Goal: Task Accomplishment & Management: Complete application form

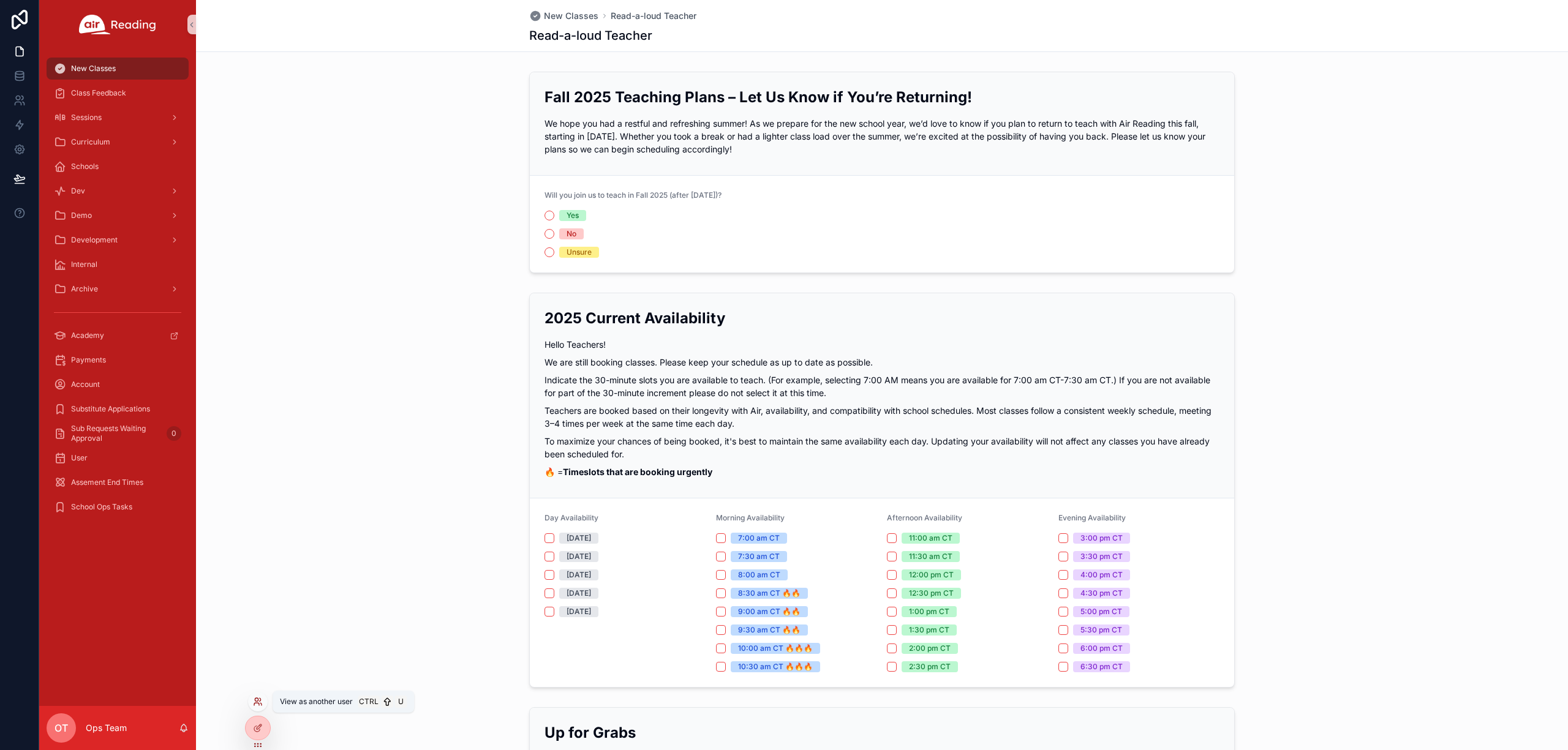
click at [253, 701] on icon at bounding box center [258, 702] width 10 height 10
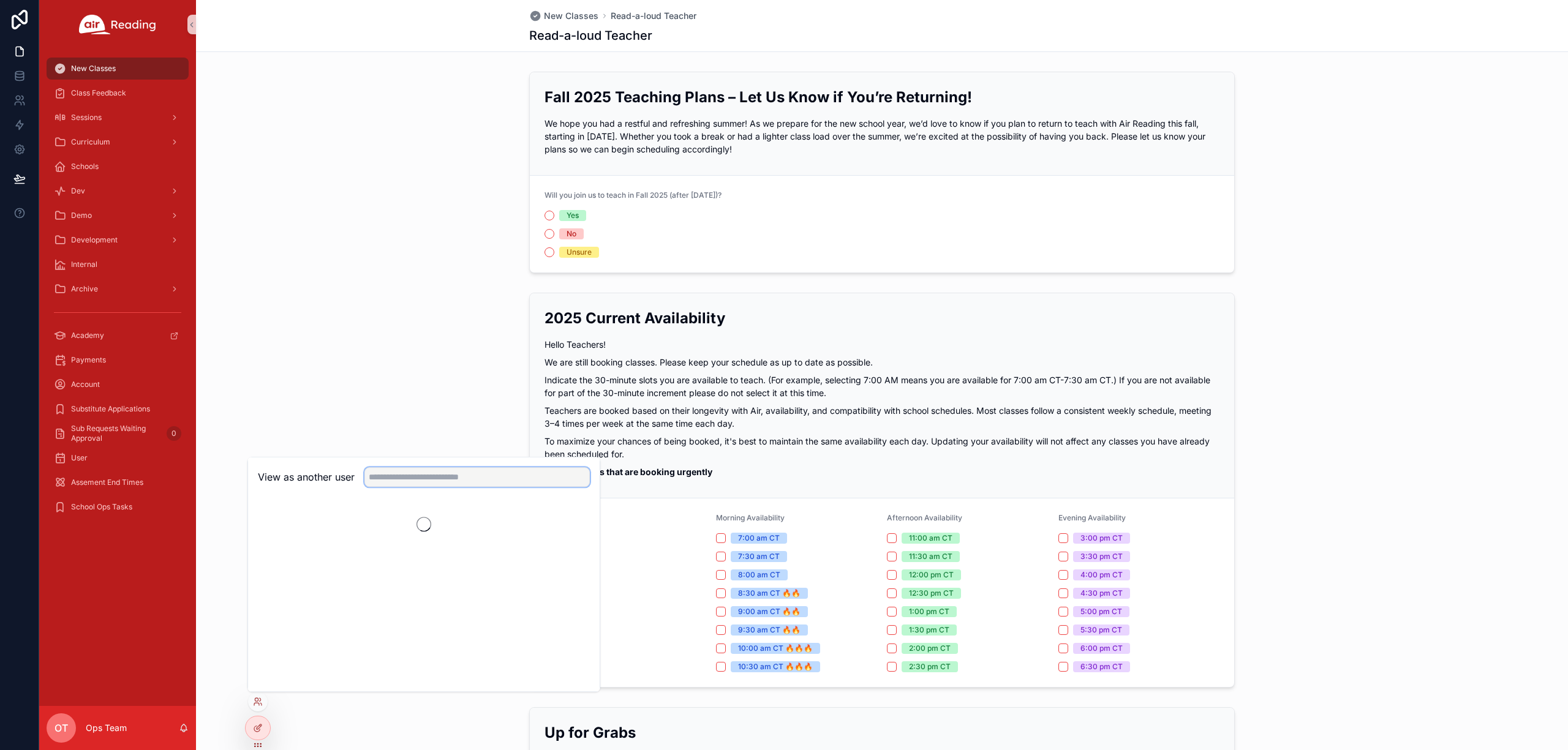
click at [422, 474] on input "text" at bounding box center [477, 478] width 225 height 20
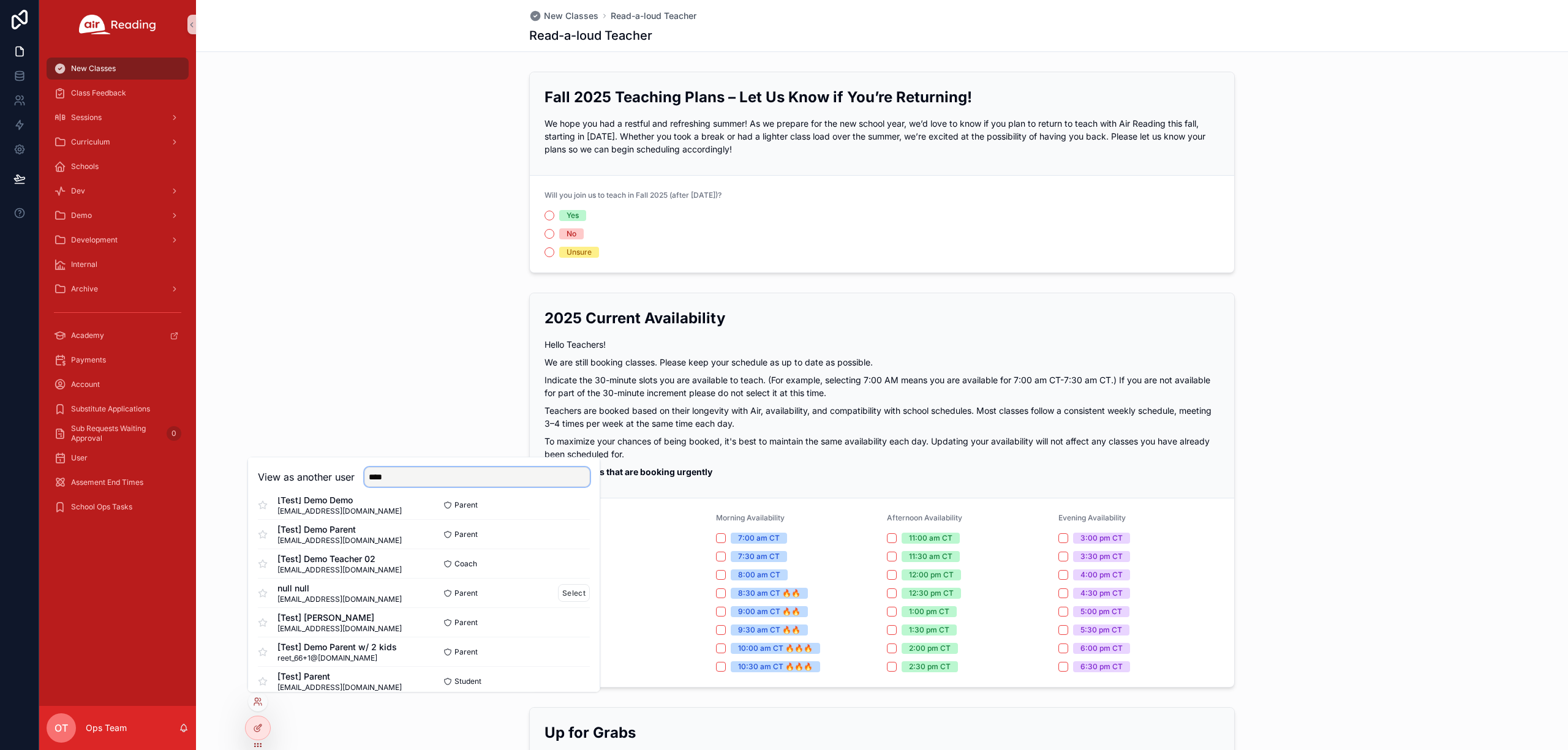
scroll to position [988, 0]
click at [427, 479] on input "****" at bounding box center [477, 478] width 225 height 20
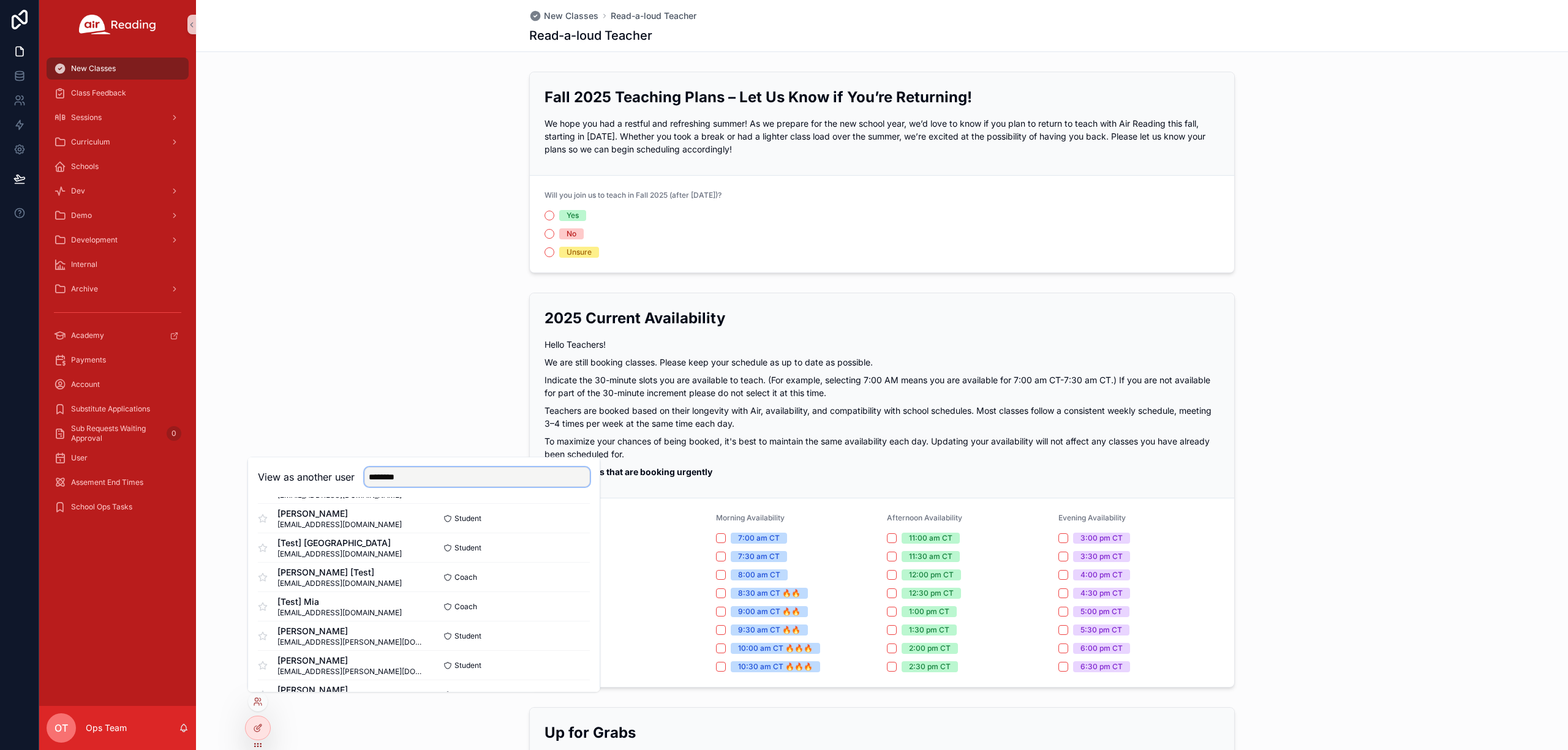
scroll to position [490, 0]
type input "********"
click at [558, 557] on button "Select" at bounding box center [574, 561] width 32 height 18
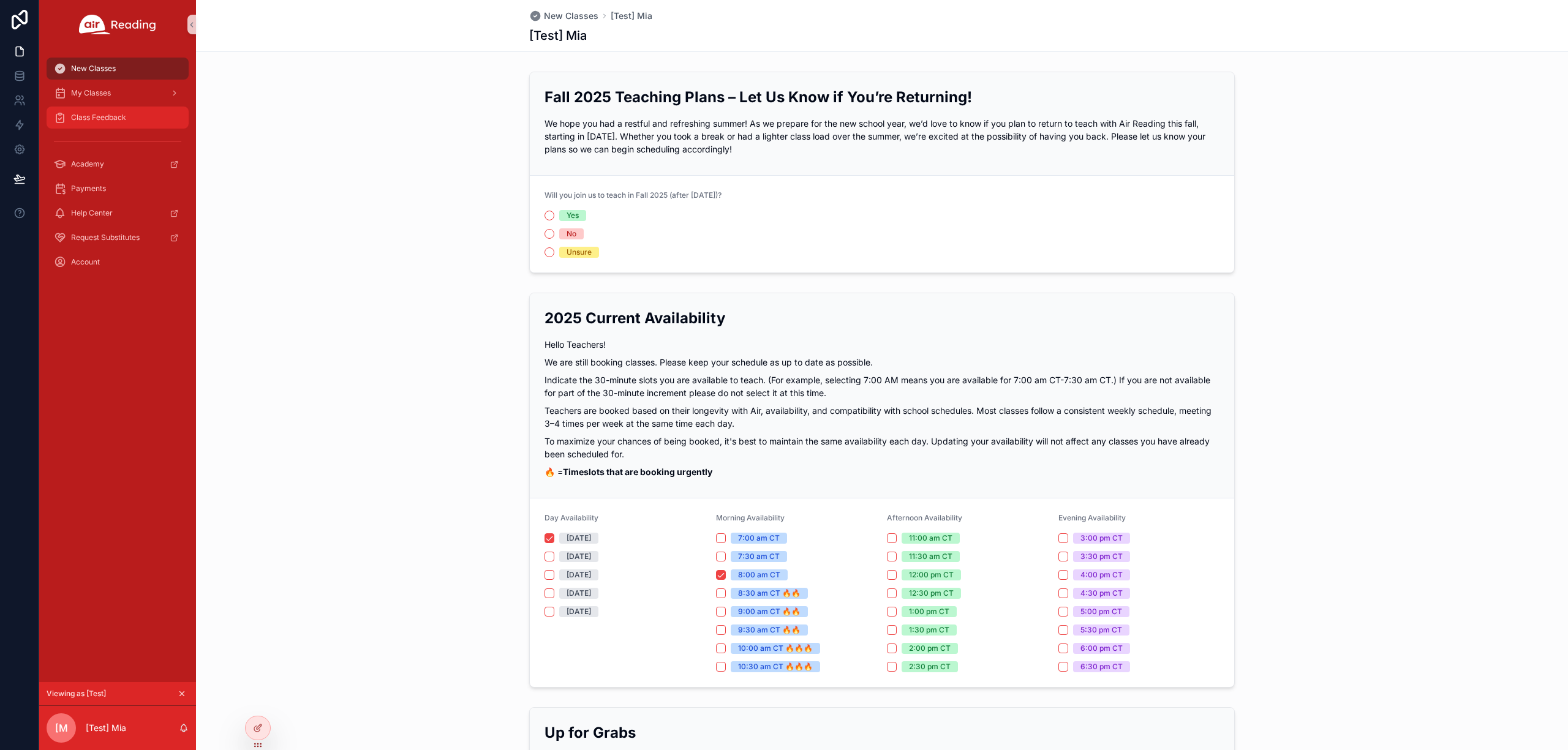
click at [129, 119] on div "Class Feedback" at bounding box center [117, 118] width 127 height 20
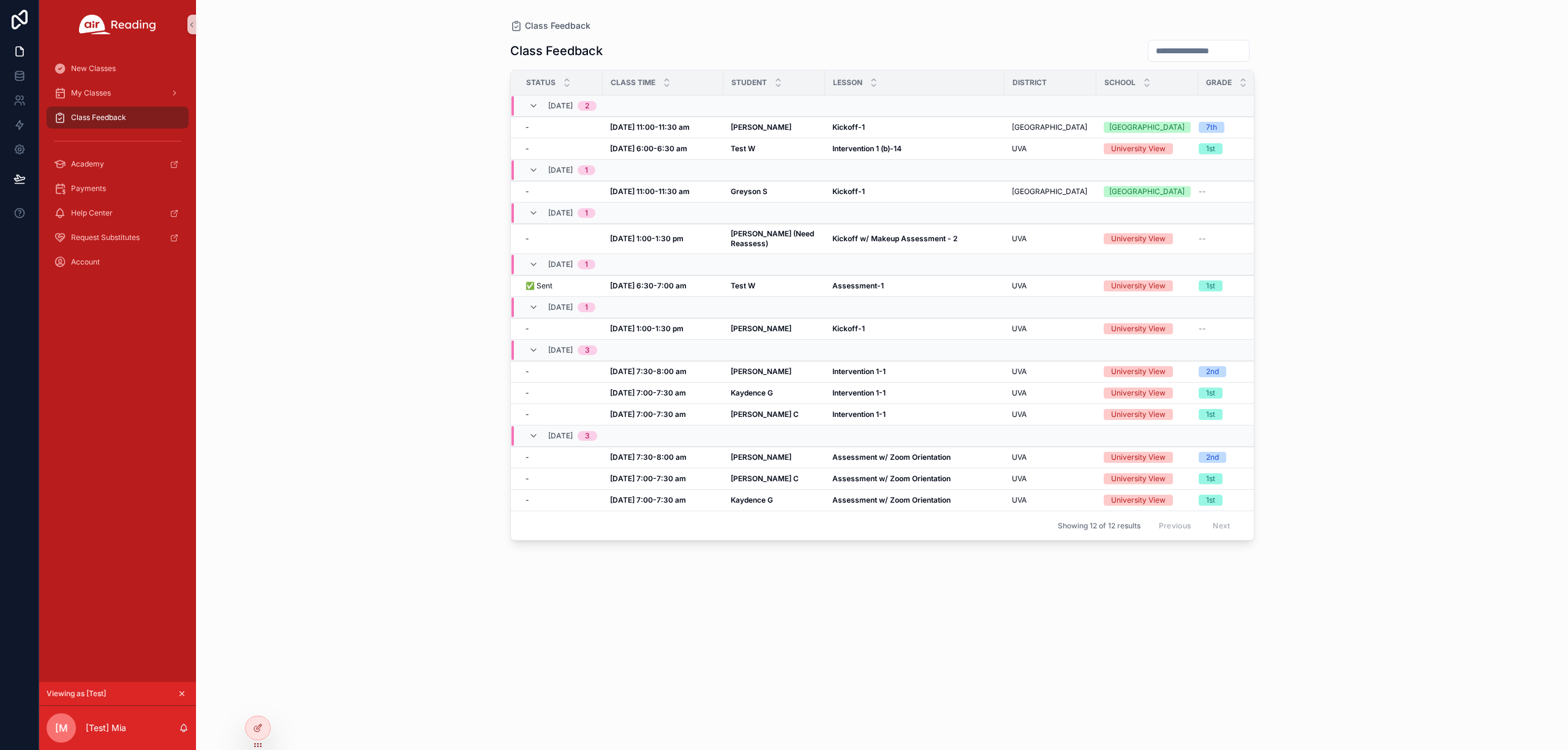
click at [1366, 270] on div "Class Feedback Class Feedback Status Class Time Student Lesson District School …" at bounding box center [882, 375] width 1372 height 750
click at [262, 706] on icon at bounding box center [258, 702] width 10 height 10
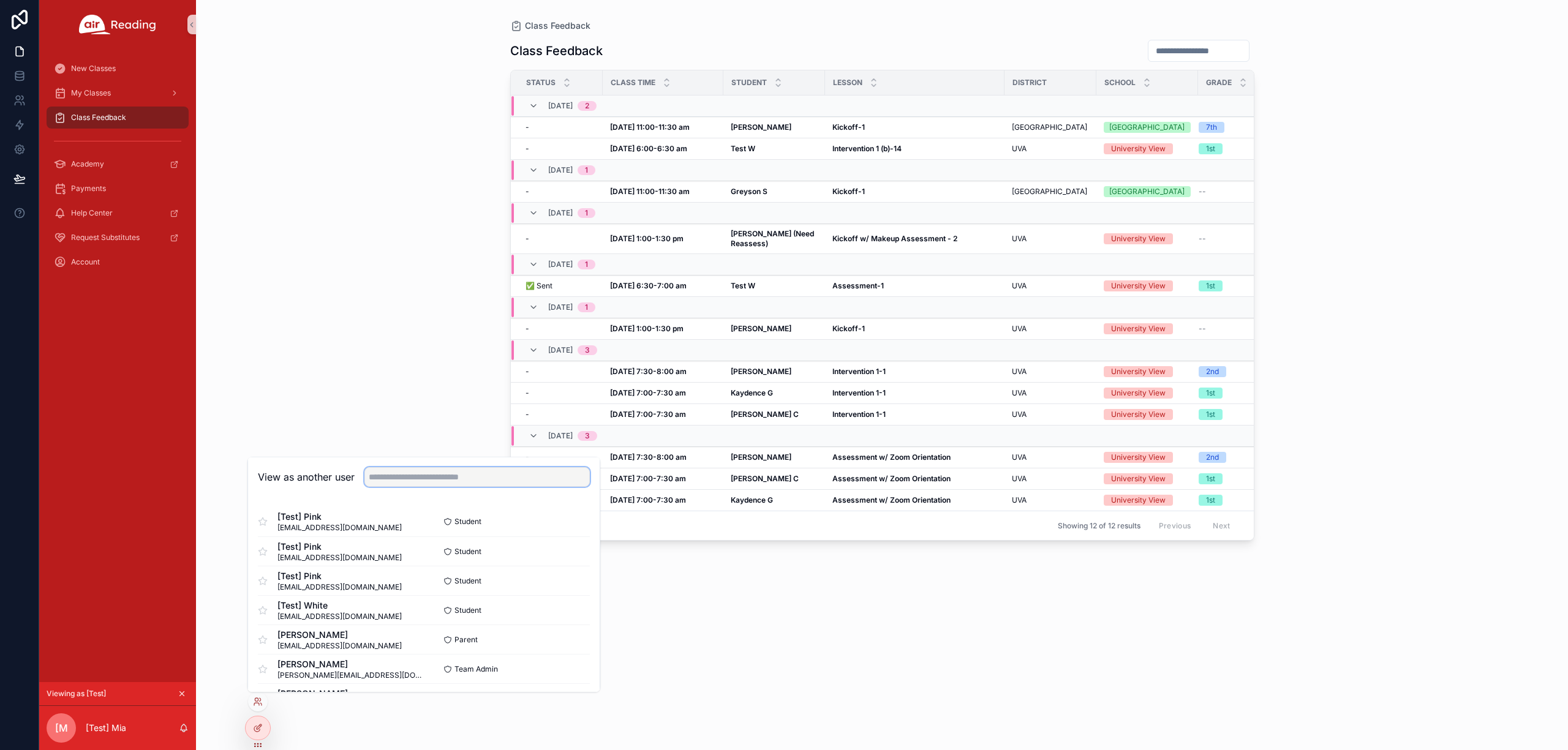
click at [435, 479] on input "text" at bounding box center [477, 478] width 225 height 20
type input "***"
click at [558, 664] on button "Select" at bounding box center [574, 667] width 32 height 18
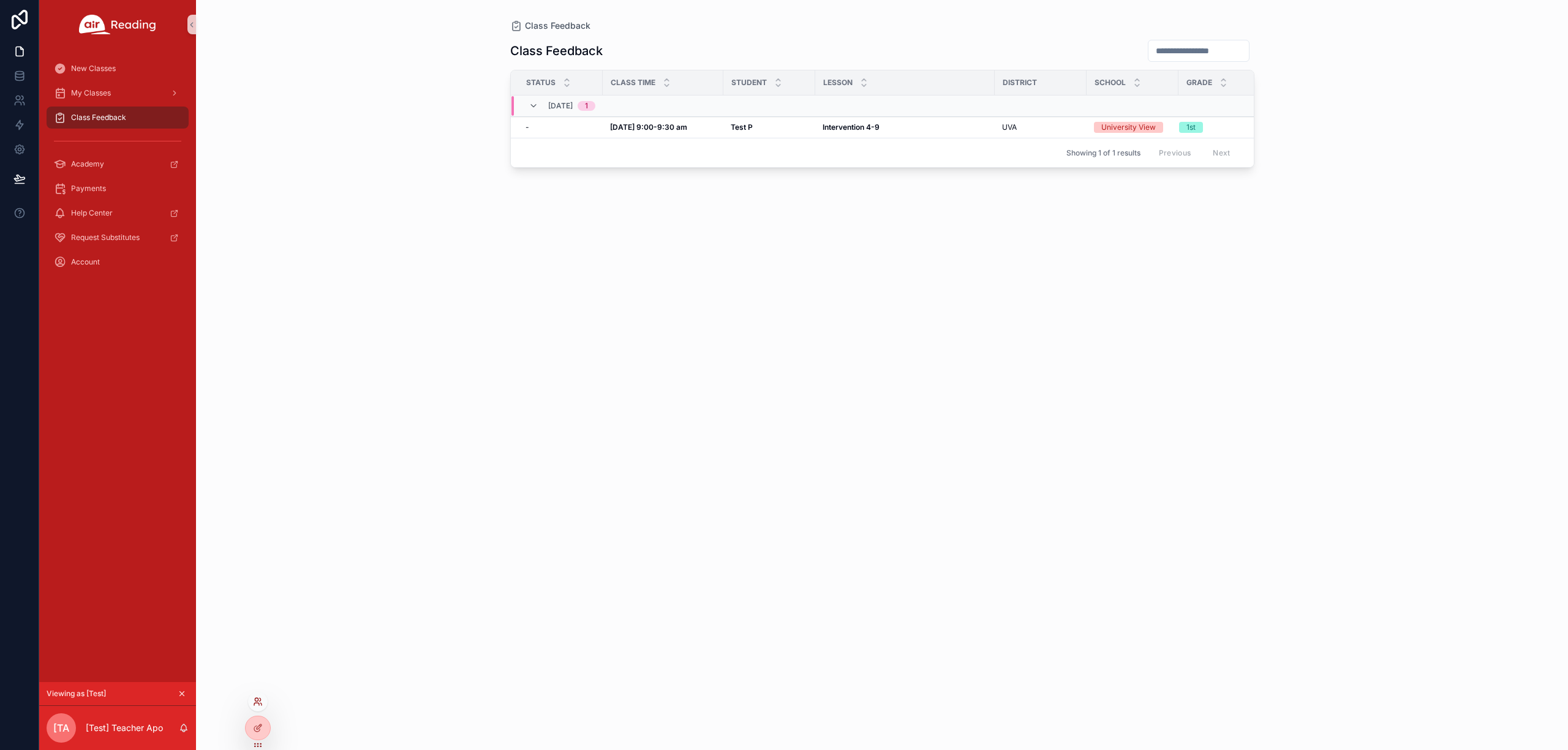
click at [260, 699] on icon at bounding box center [258, 702] width 10 height 10
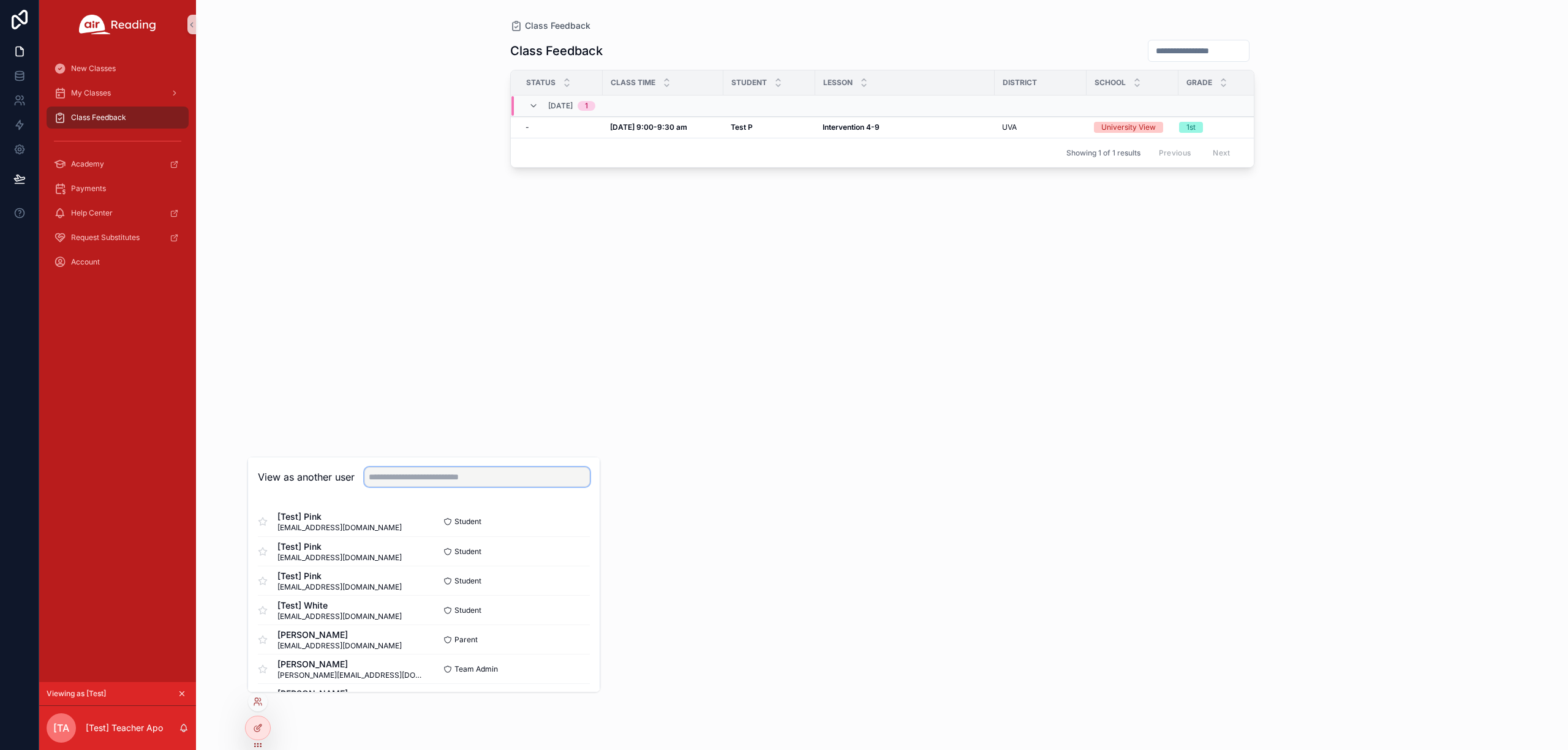
click at [408, 473] on input "text" at bounding box center [477, 478] width 225 height 20
type input "*******"
click at [558, 515] on button "Select" at bounding box center [574, 522] width 32 height 18
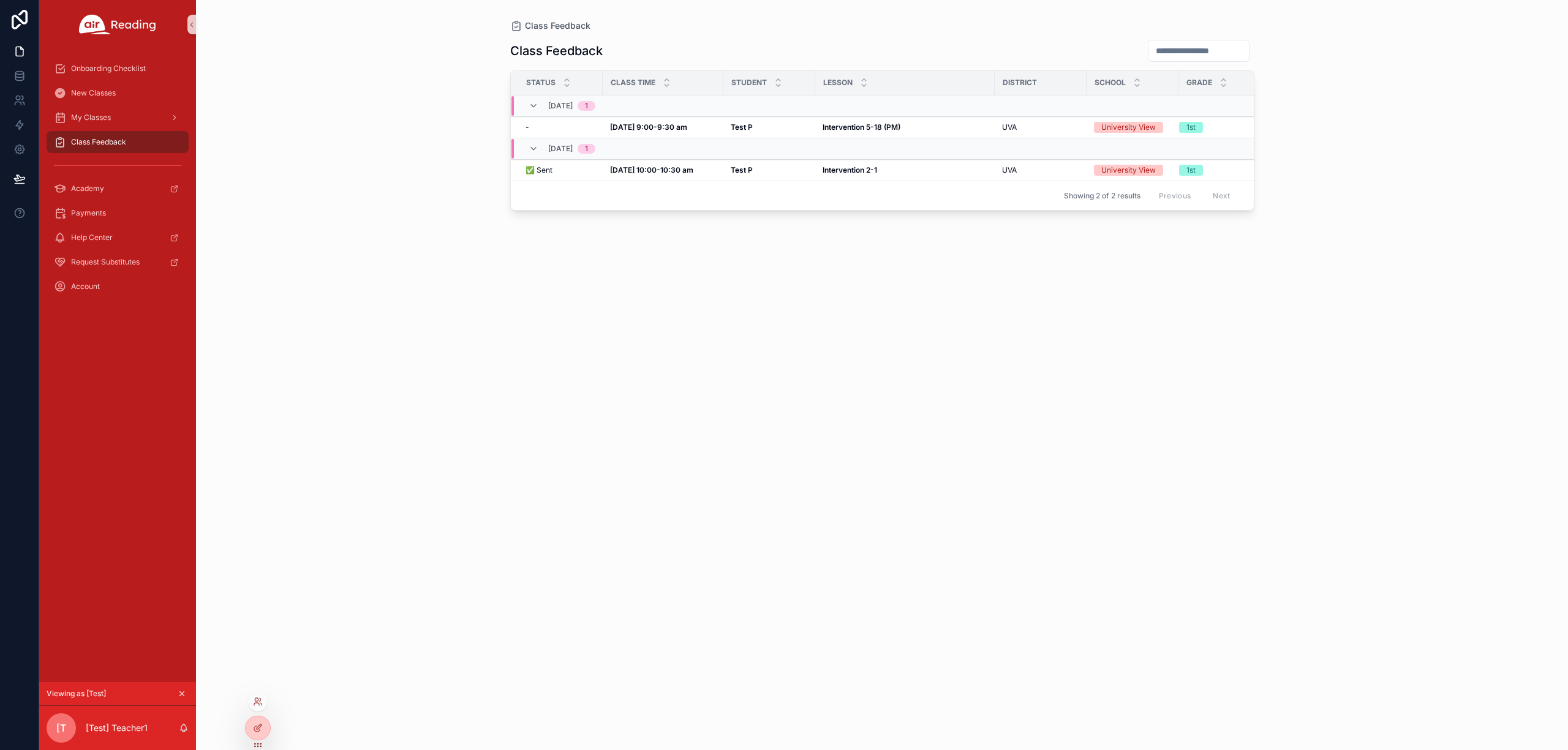
click at [262, 699] on div at bounding box center [258, 702] width 20 height 20
click at [258, 706] on icon at bounding box center [258, 702] width 10 height 10
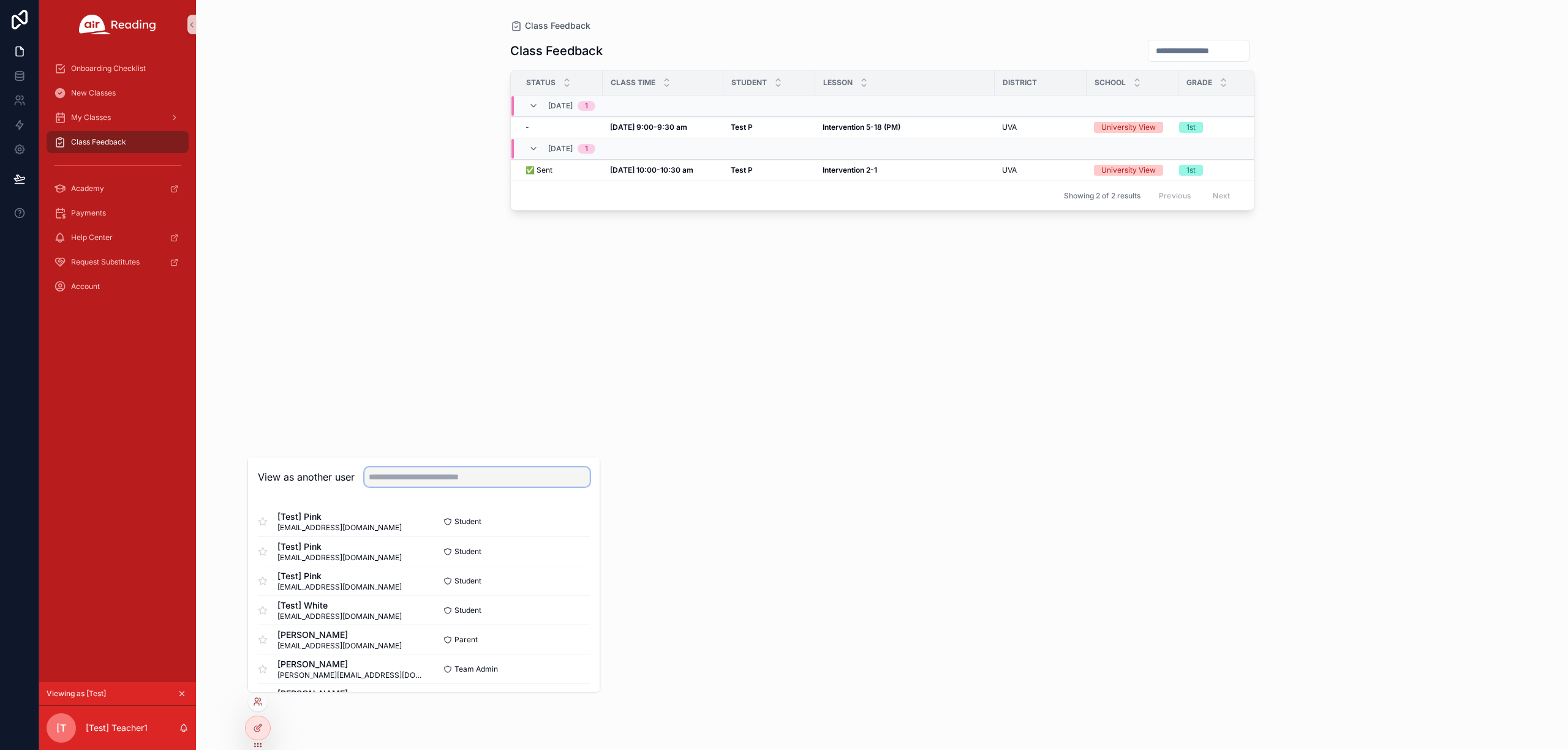
click at [427, 479] on input "text" at bounding box center [477, 478] width 225 height 20
type input "*****"
click at [558, 643] on button "Select" at bounding box center [574, 640] width 32 height 18
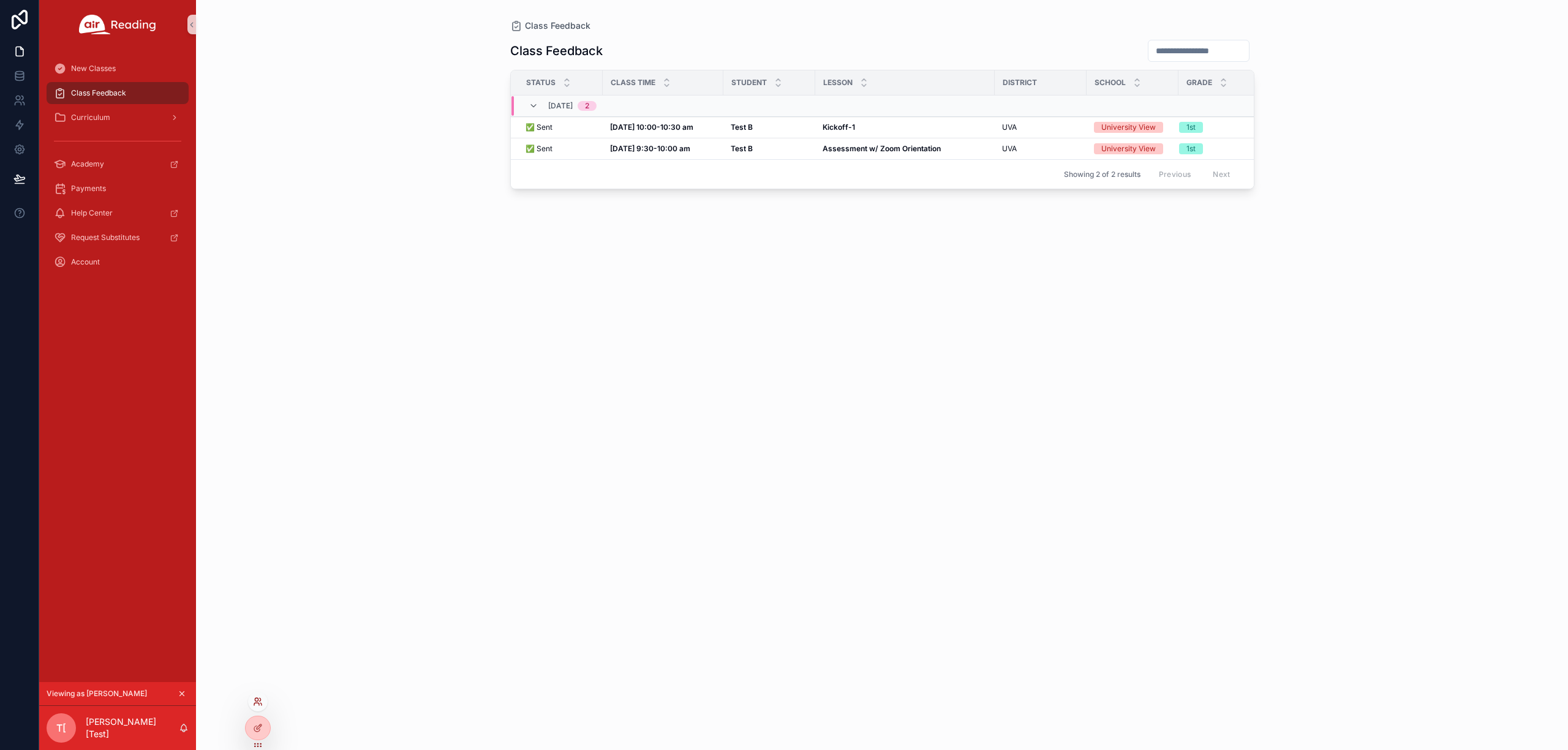
click at [256, 697] on icon at bounding box center [258, 702] width 10 height 10
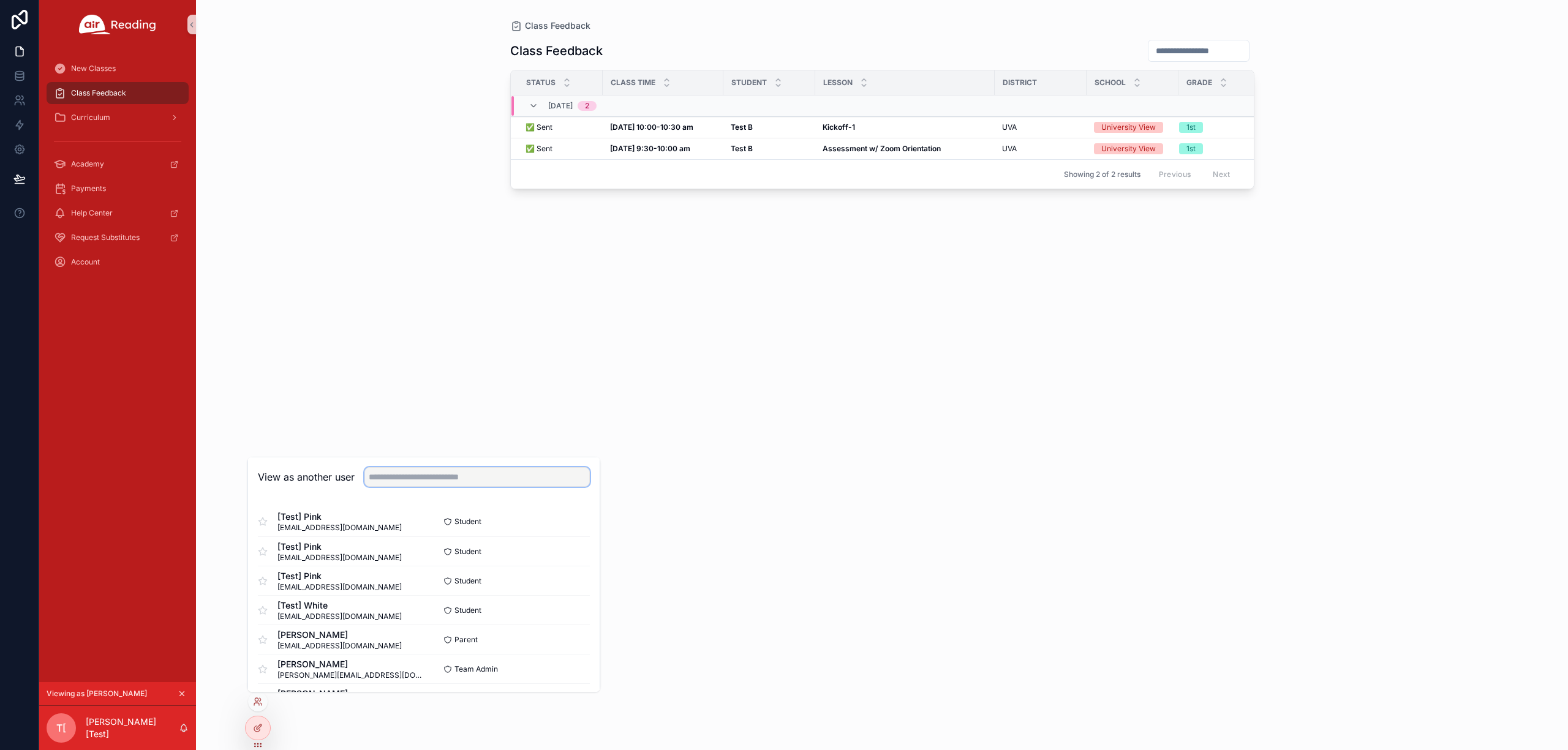
click at [411, 481] on input "text" at bounding box center [477, 478] width 225 height 20
paste input "**********"
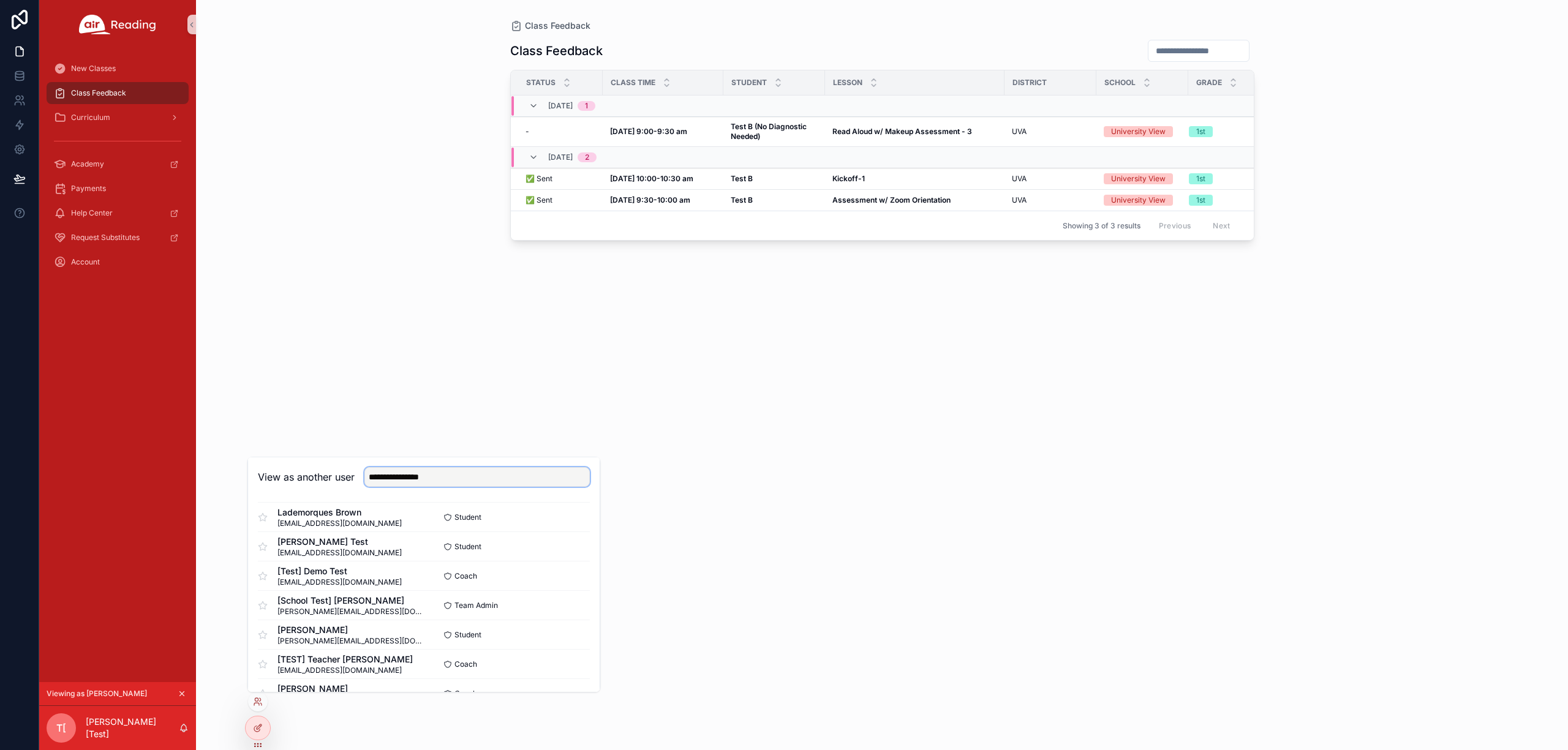
scroll to position [653, 0]
type input "**********"
click at [562, 568] on button "Select" at bounding box center [574, 575] width 32 height 18
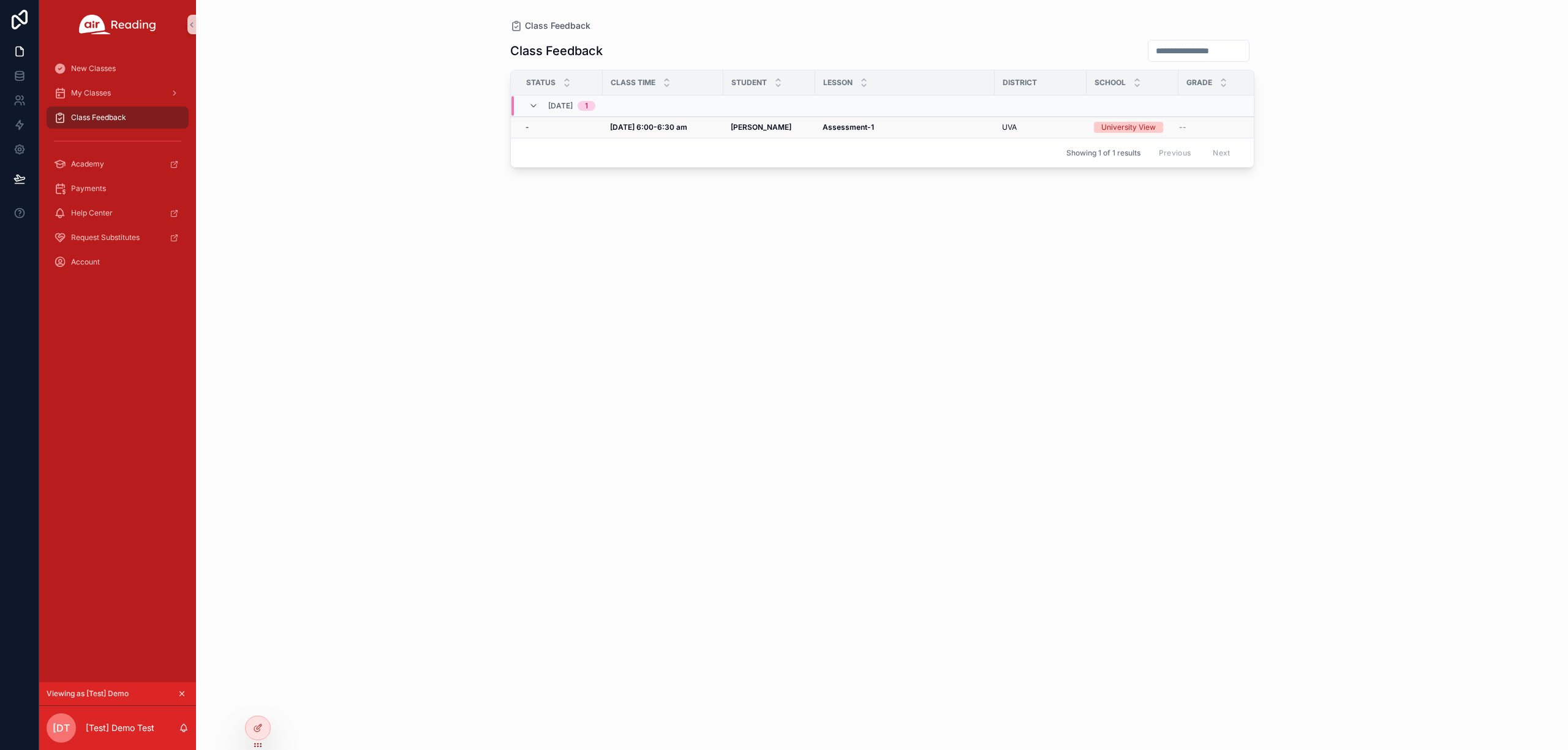
click at [905, 126] on div "Assessment-1 Assessment-1" at bounding box center [904, 127] width 164 height 10
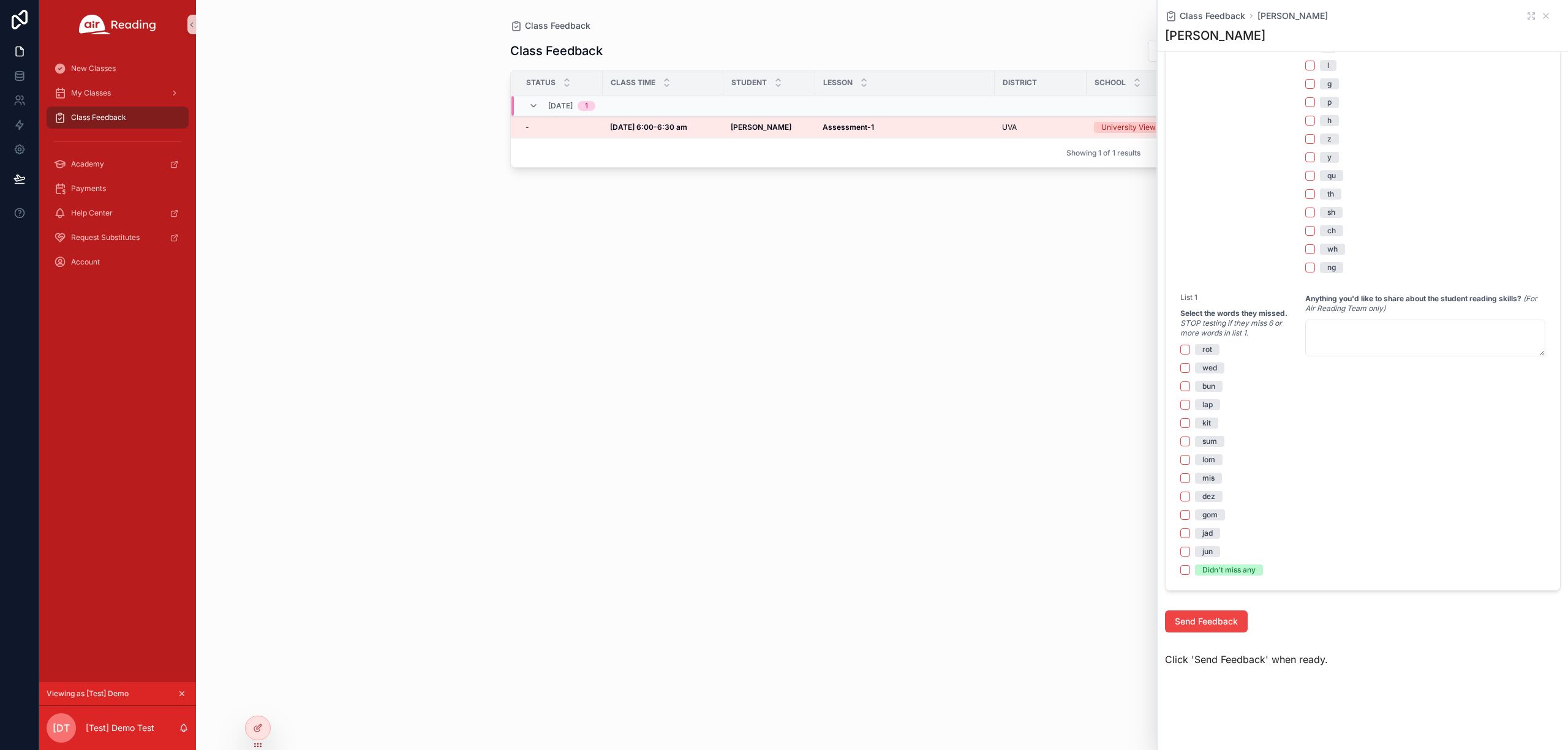
scroll to position [153, 0]
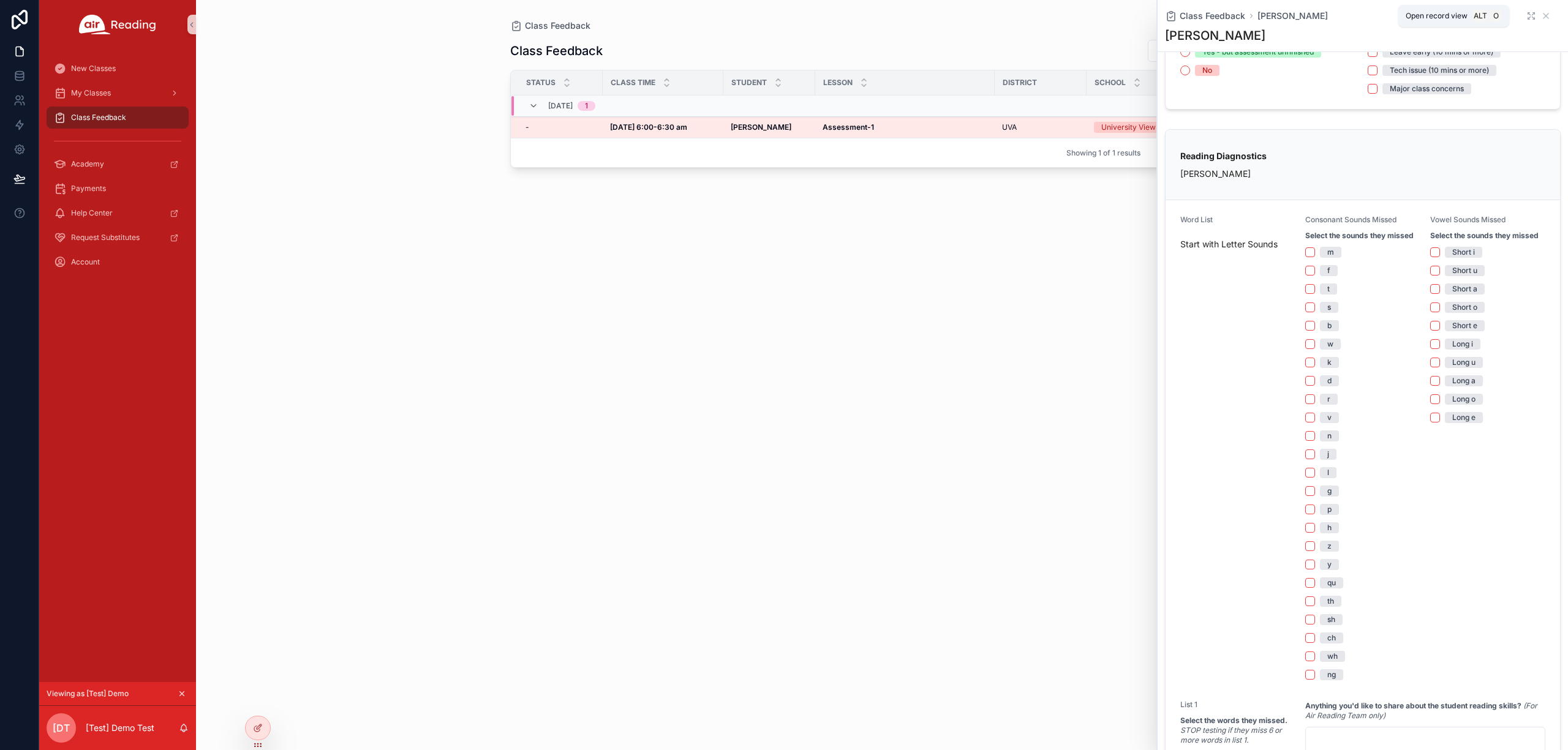
click at [1528, 18] on icon "scrollable content" at bounding box center [1529, 17] width 3 height 3
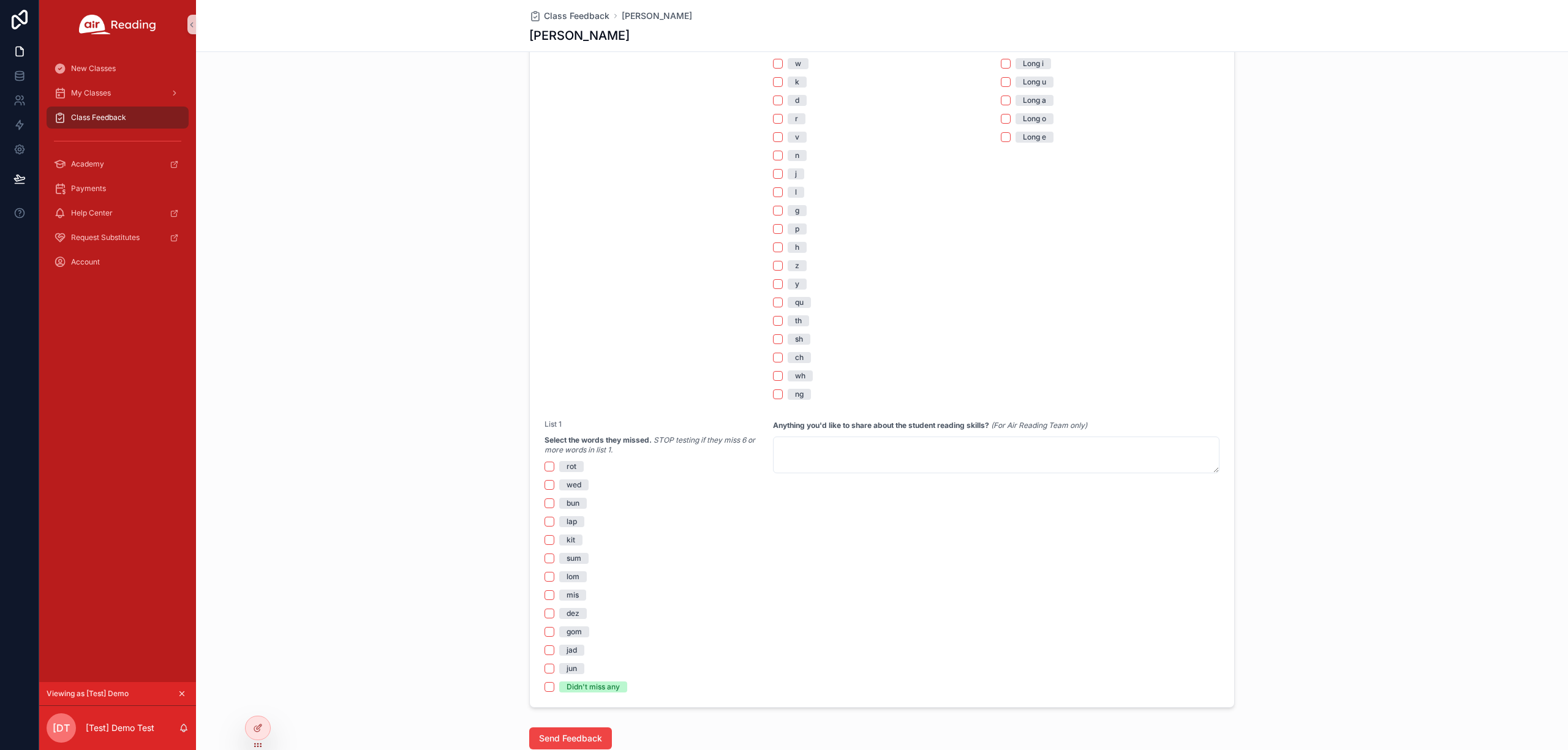
scroll to position [552, 0]
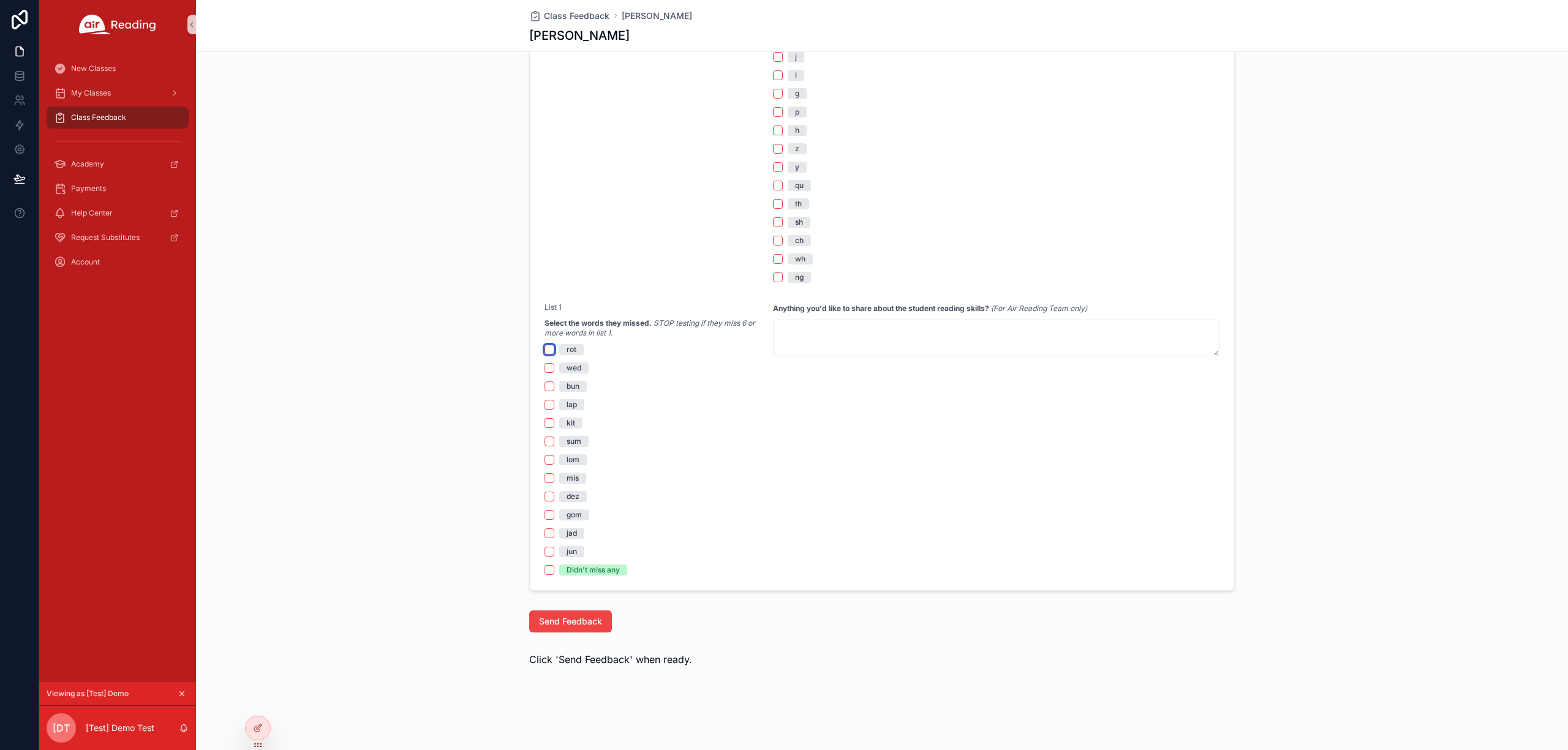
click at [545, 350] on button "rot" at bounding box center [549, 350] width 10 height 10
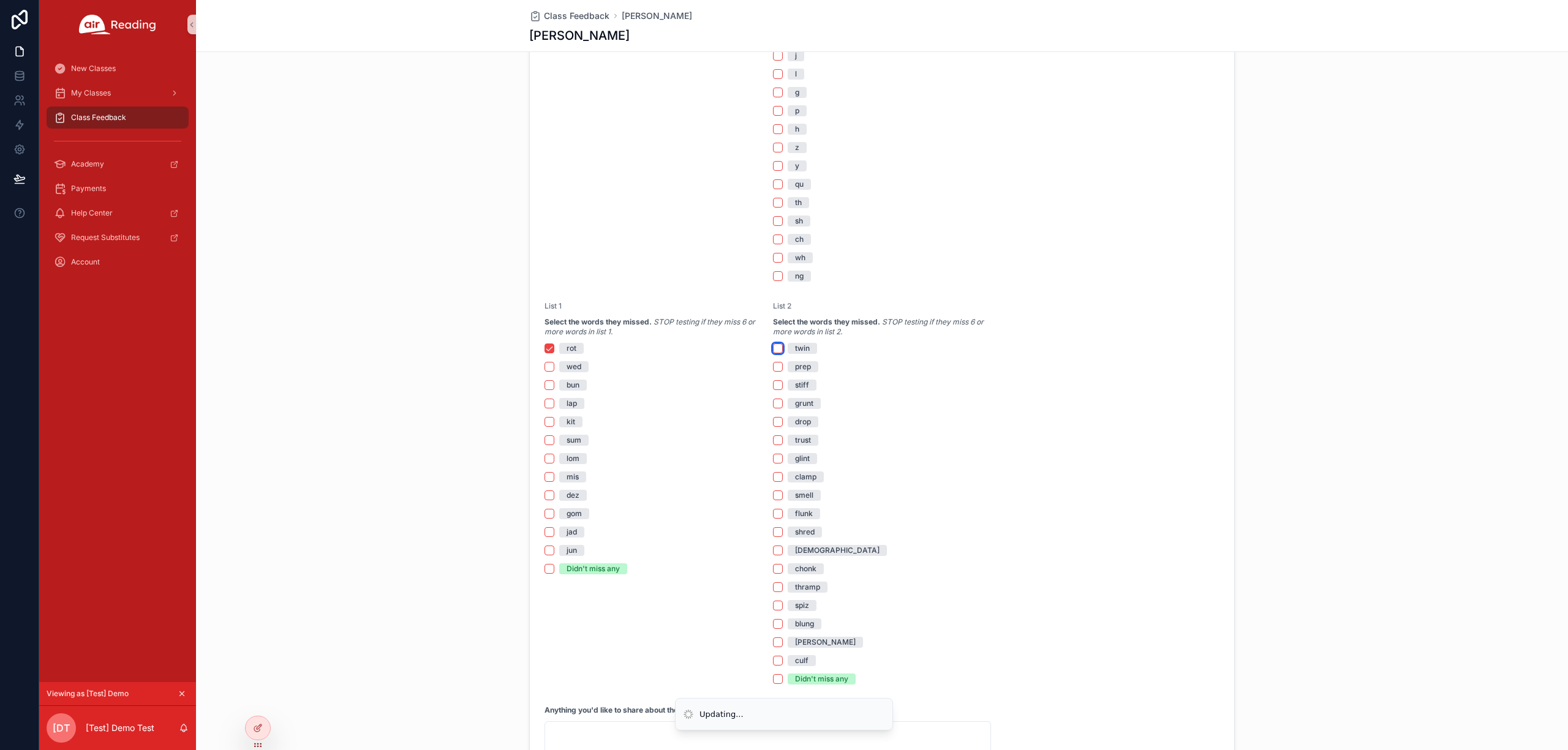
click at [774, 350] on button "twin" at bounding box center [777, 348] width 10 height 10
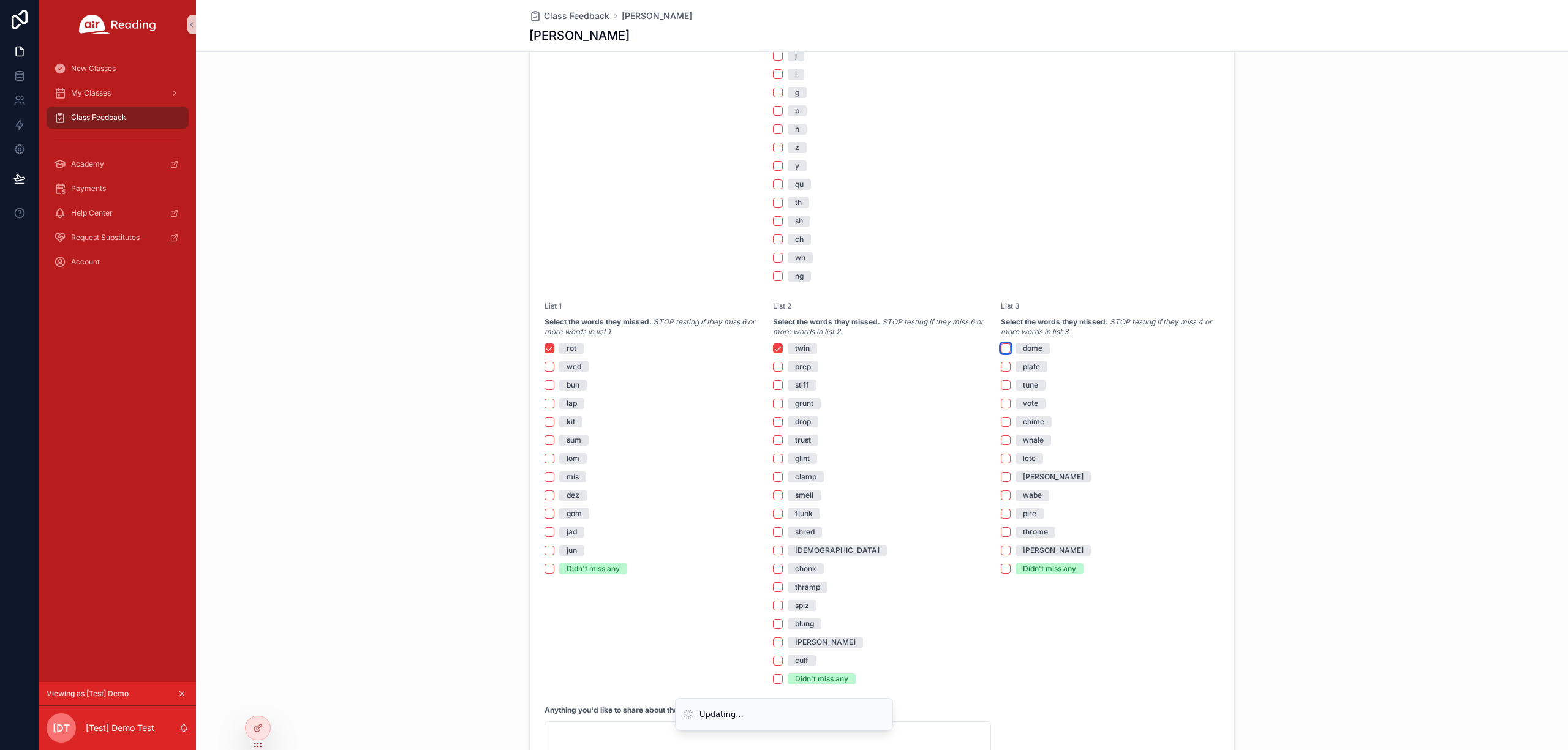
click at [1001, 350] on button "dome" at bounding box center [1005, 348] width 10 height 10
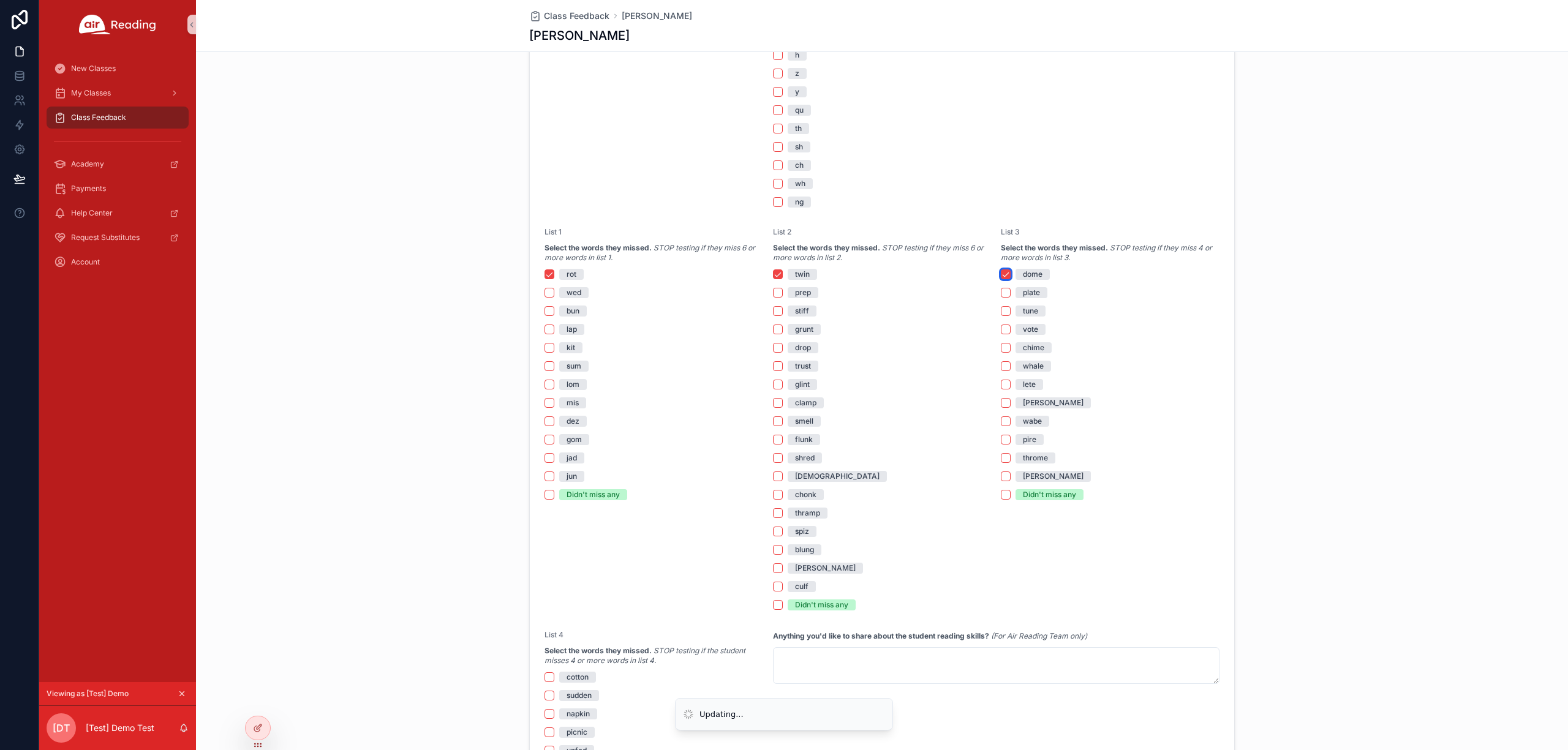
scroll to position [878, 0]
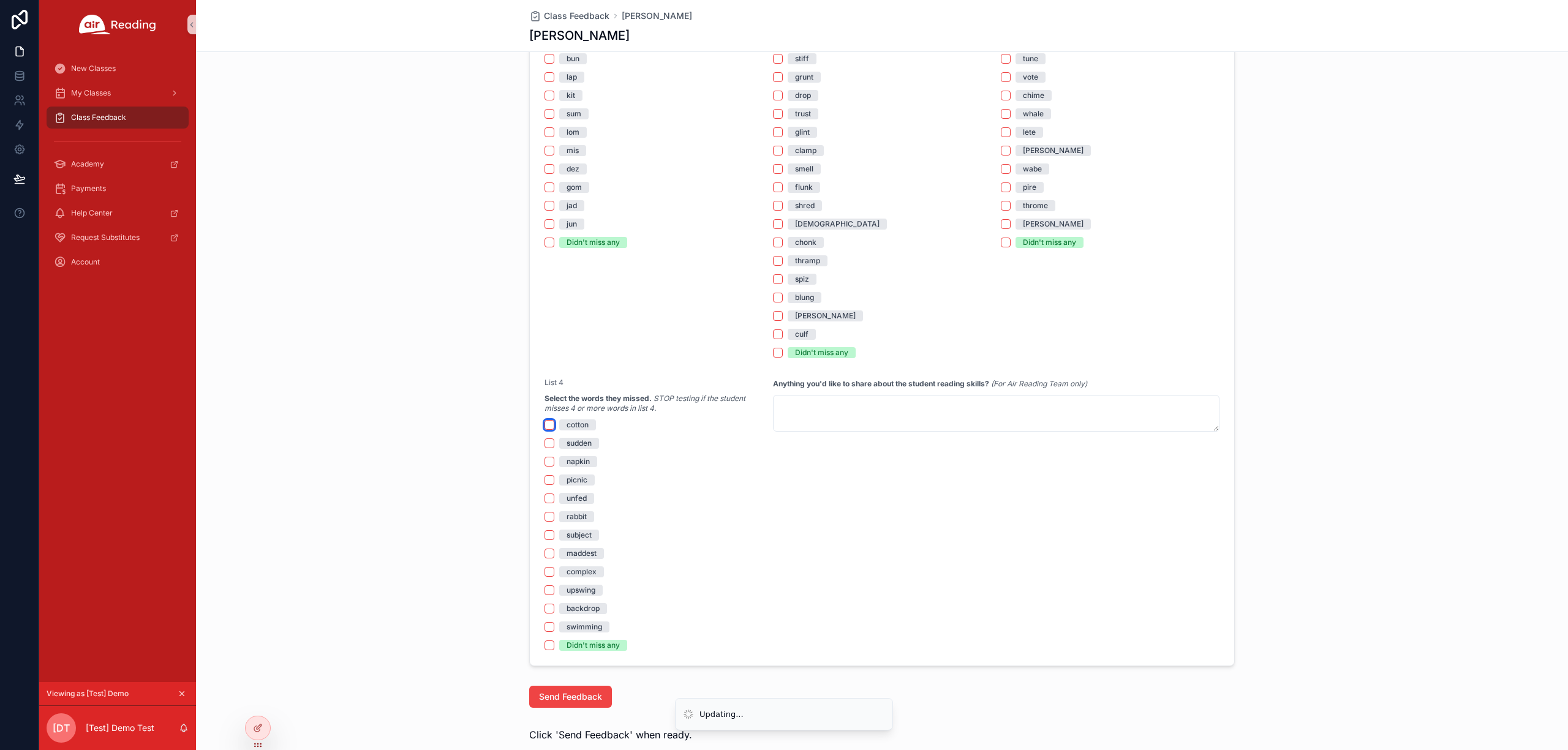
click at [545, 424] on button "cotton" at bounding box center [549, 425] width 10 height 10
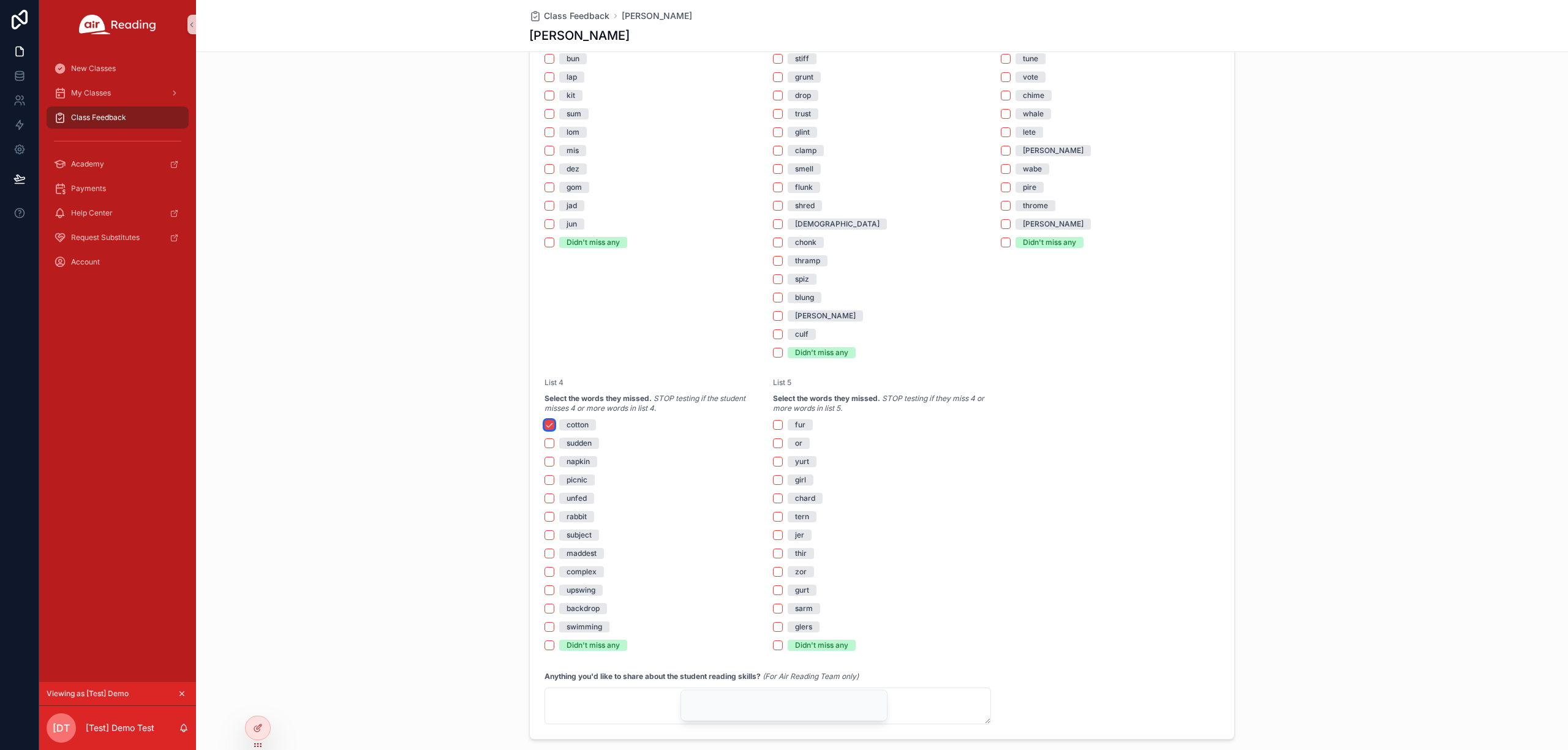
scroll to position [961, 0]
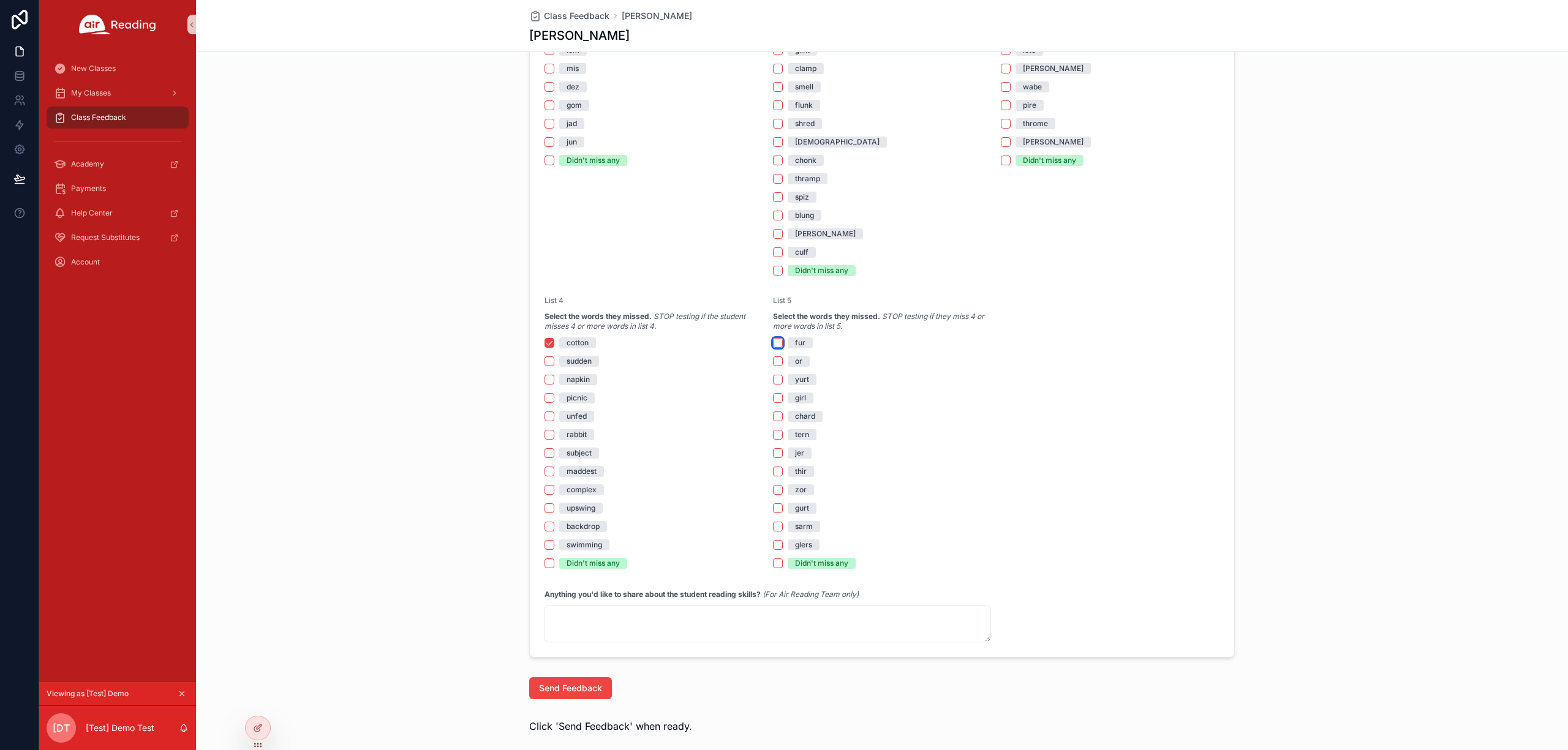
click at [773, 341] on button "fur" at bounding box center [777, 342] width 10 height 10
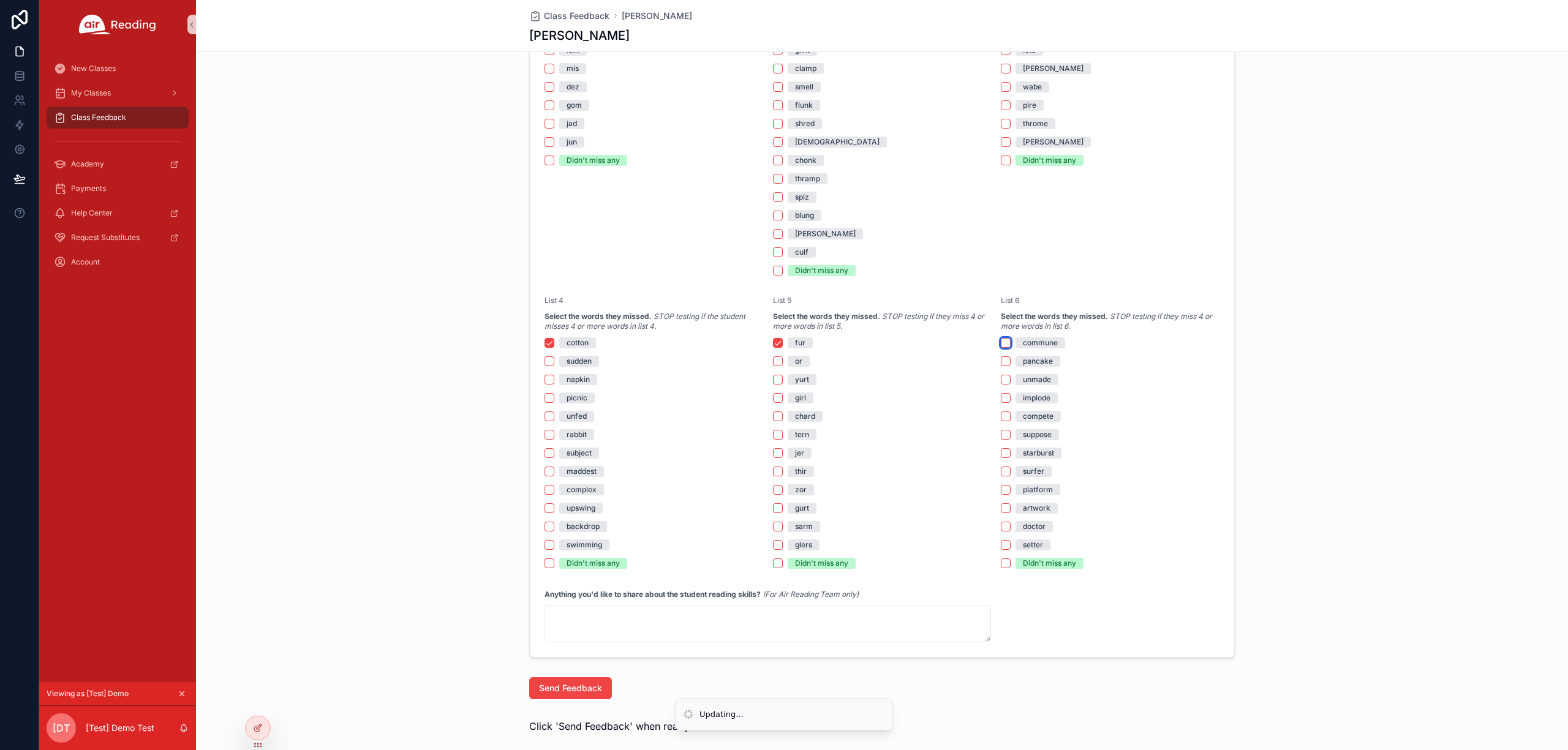
click at [1001, 346] on button "commune" at bounding box center [1005, 342] width 10 height 10
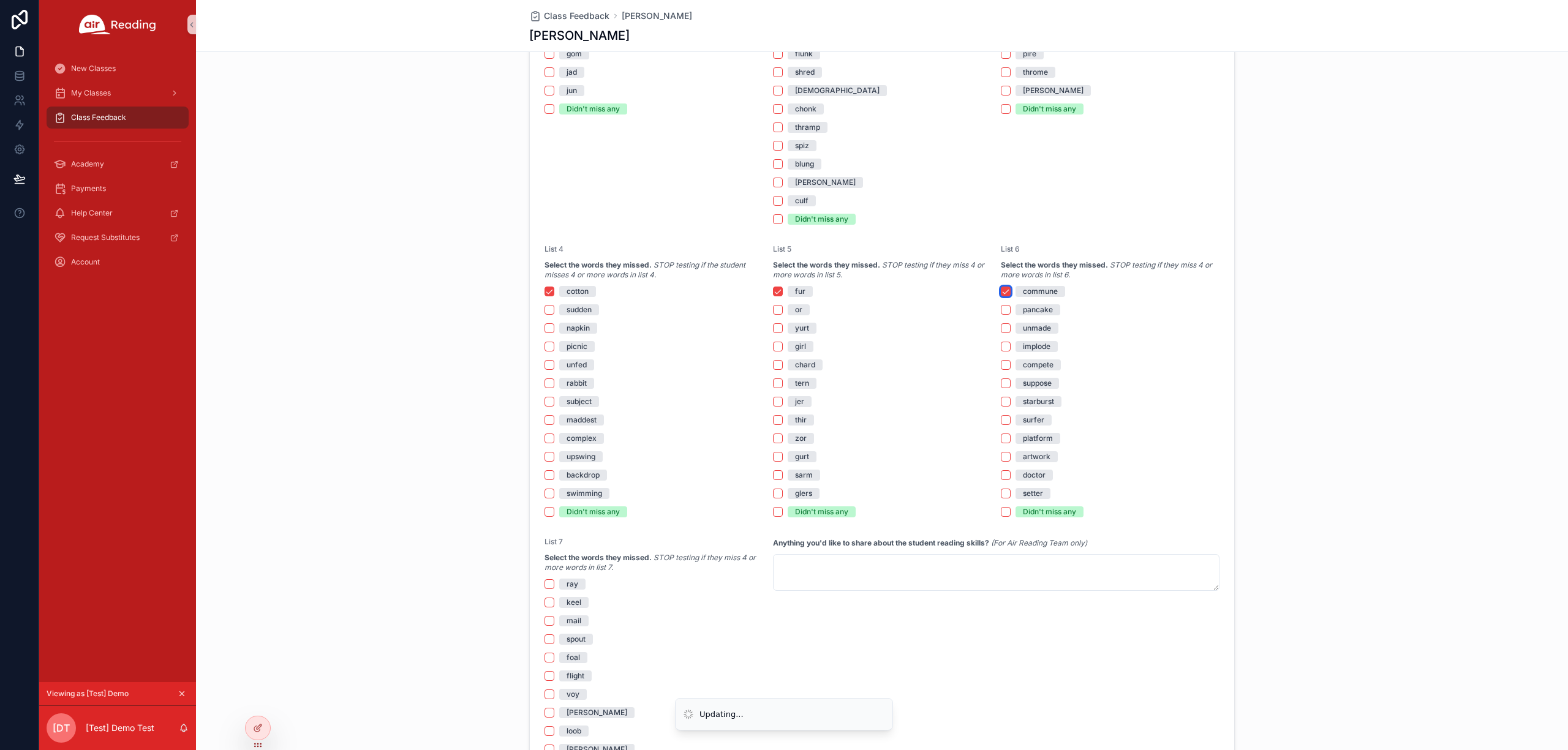
scroll to position [1123, 0]
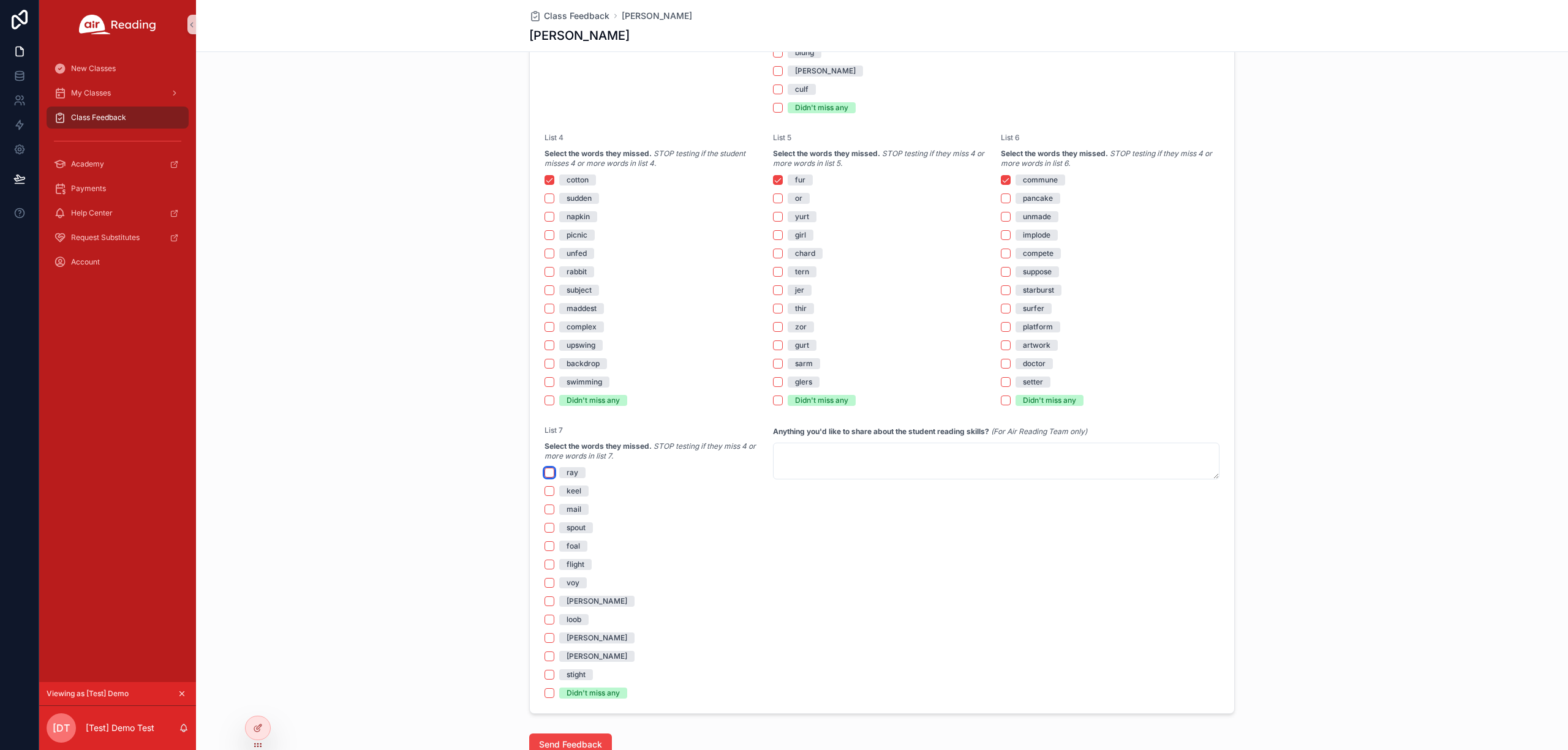
click at [545, 473] on button "ray" at bounding box center [549, 472] width 10 height 10
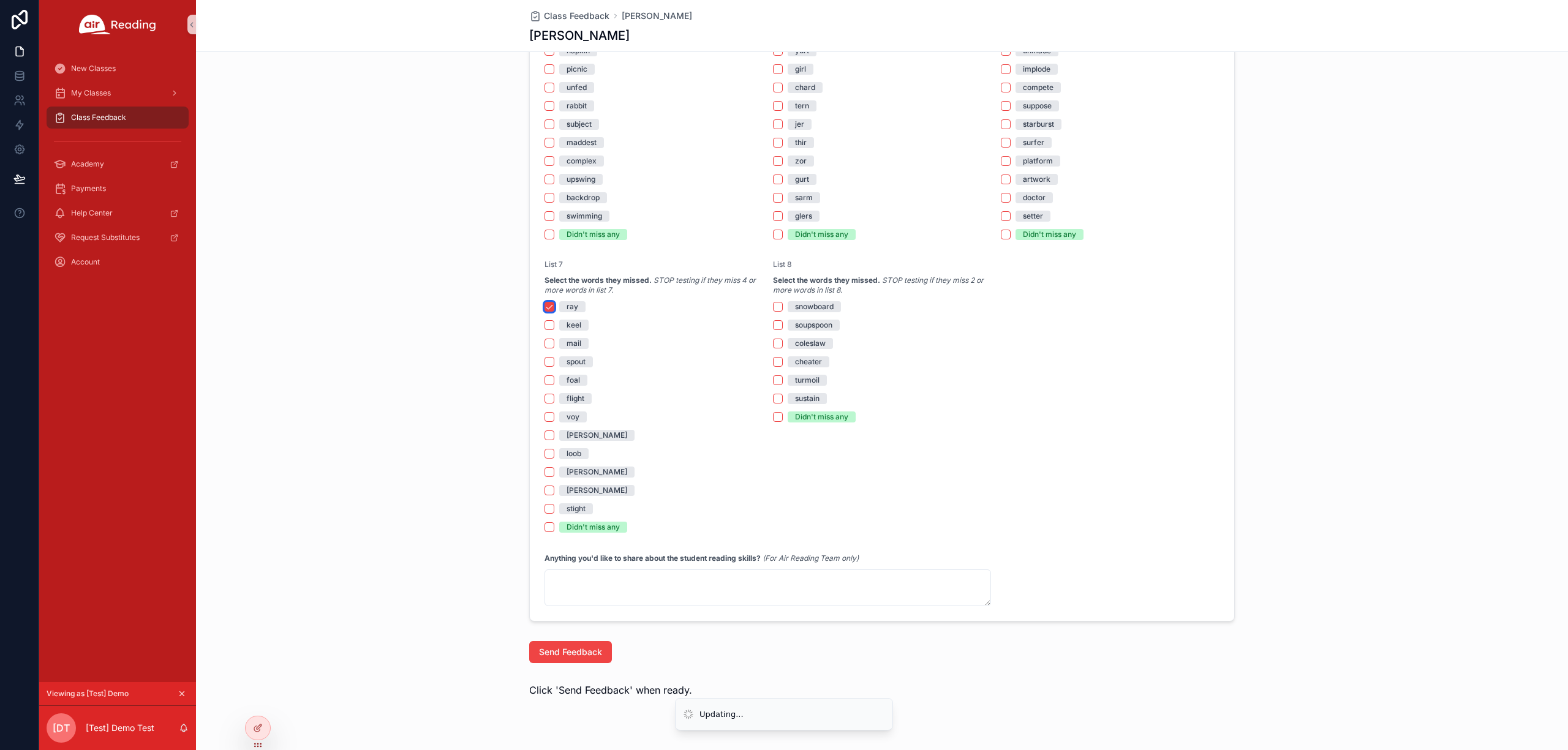
scroll to position [1321, 0]
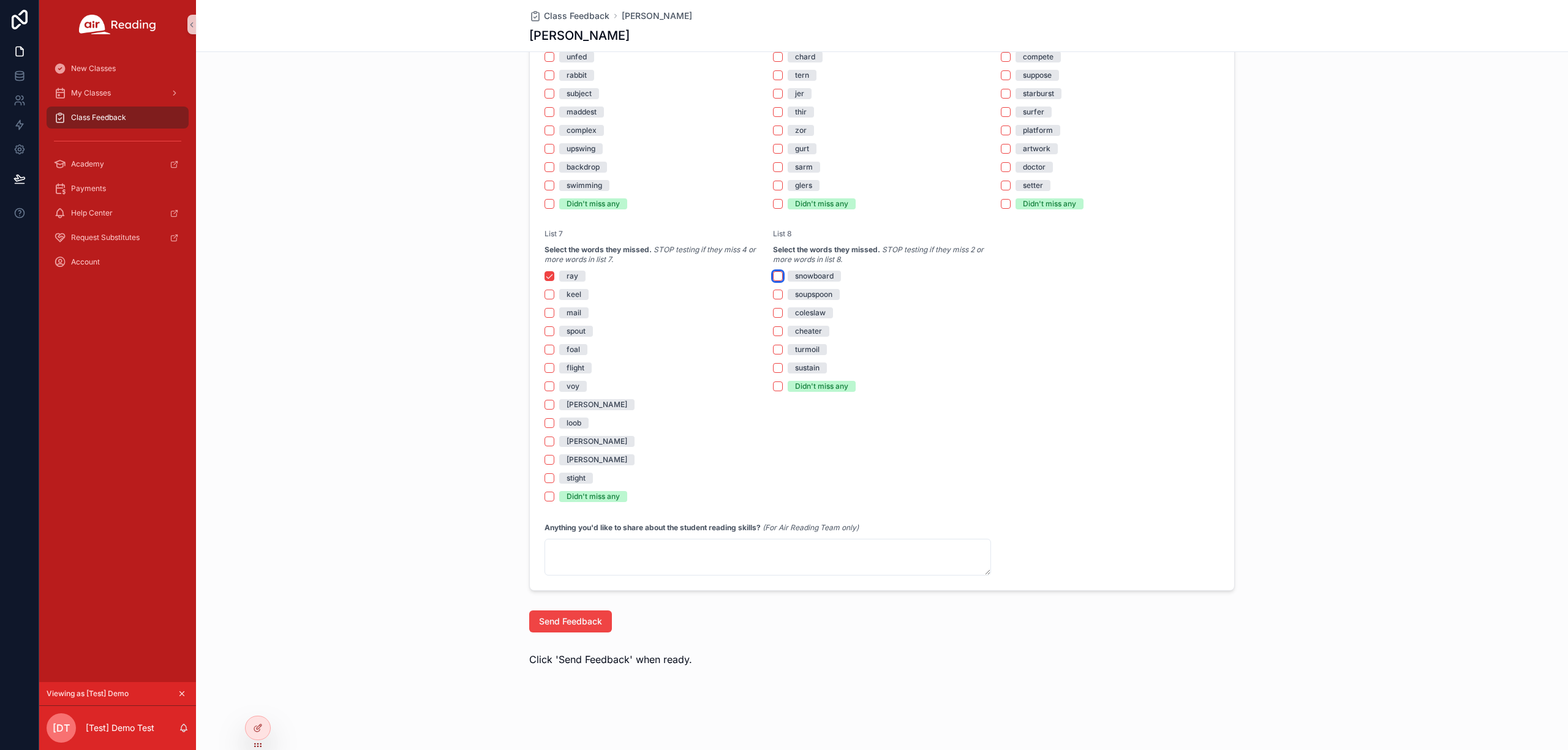
click at [773, 272] on button "snowboard" at bounding box center [777, 276] width 10 height 10
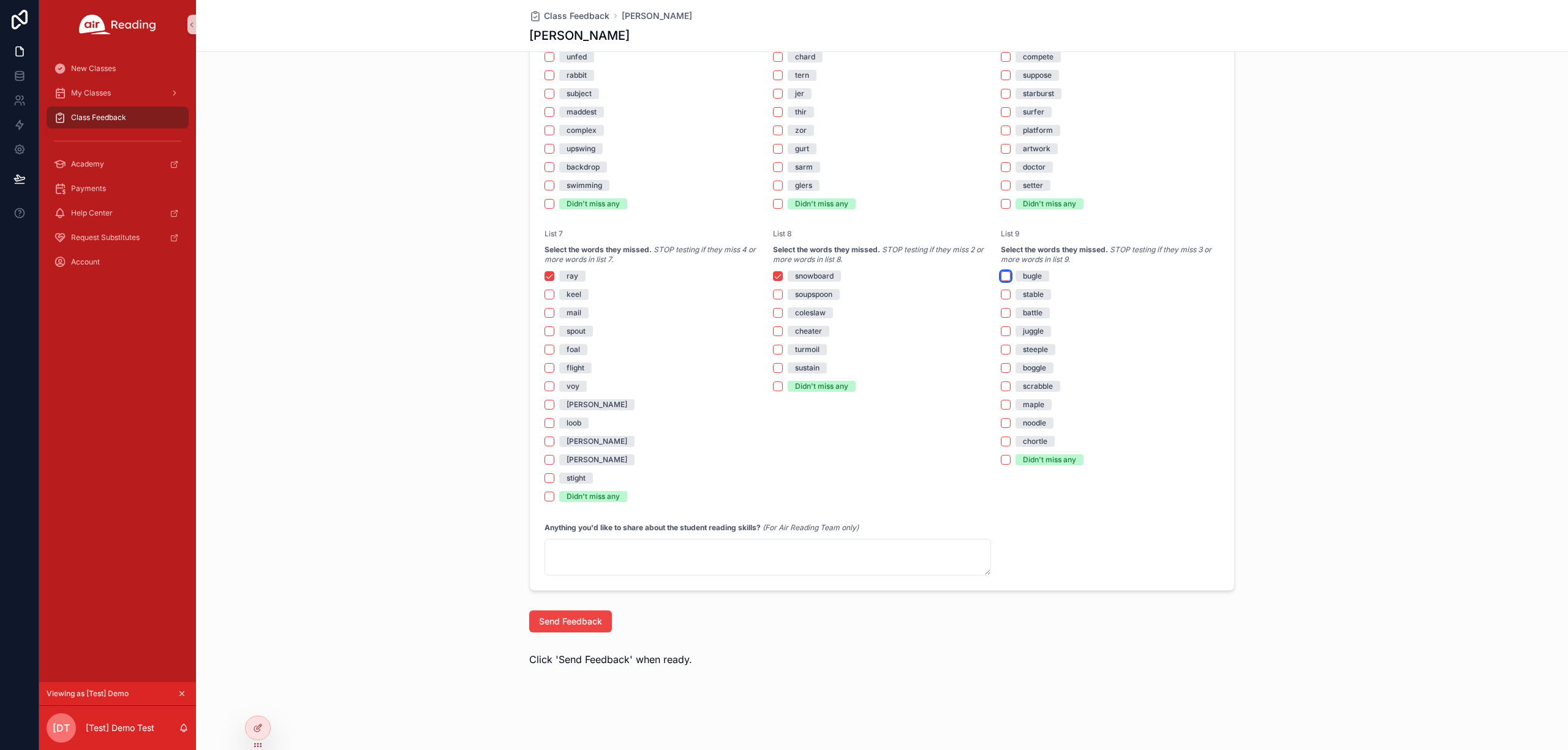
click at [1002, 278] on button "bugle" at bounding box center [1005, 276] width 10 height 10
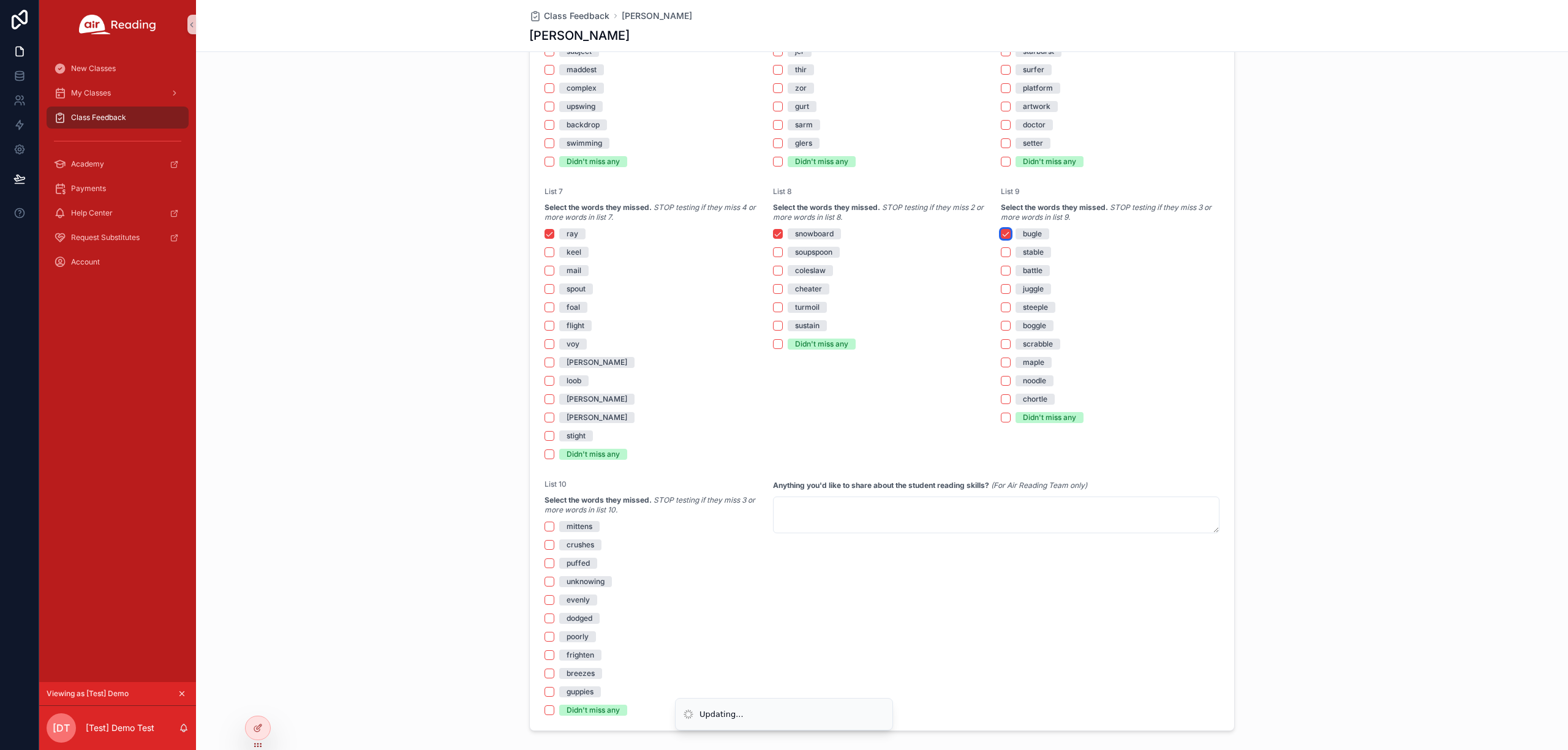
scroll to position [1485, 0]
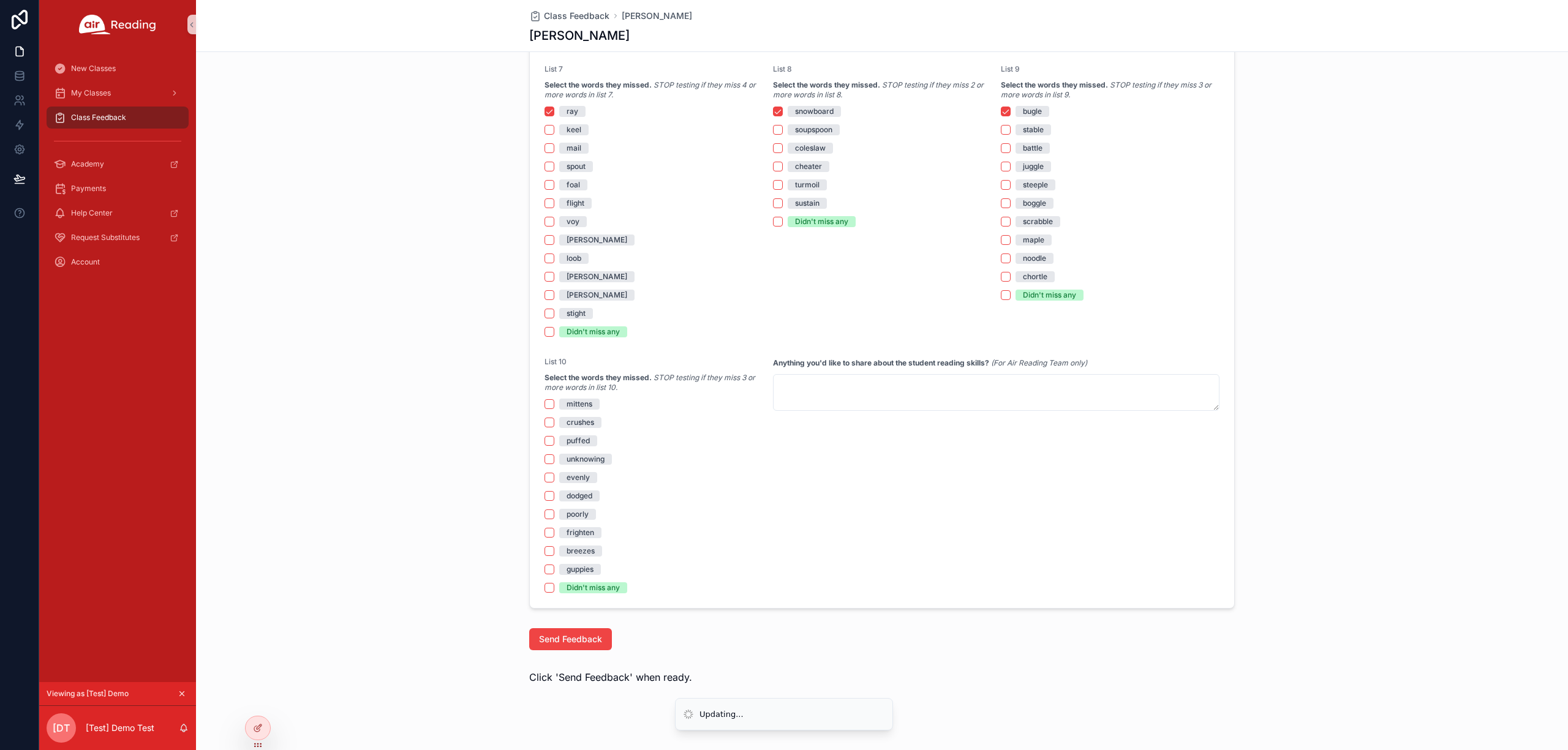
click at [549, 406] on div "mittens" at bounding box center [654, 404] width 219 height 11
click at [545, 406] on button "mittens" at bounding box center [549, 404] width 10 height 10
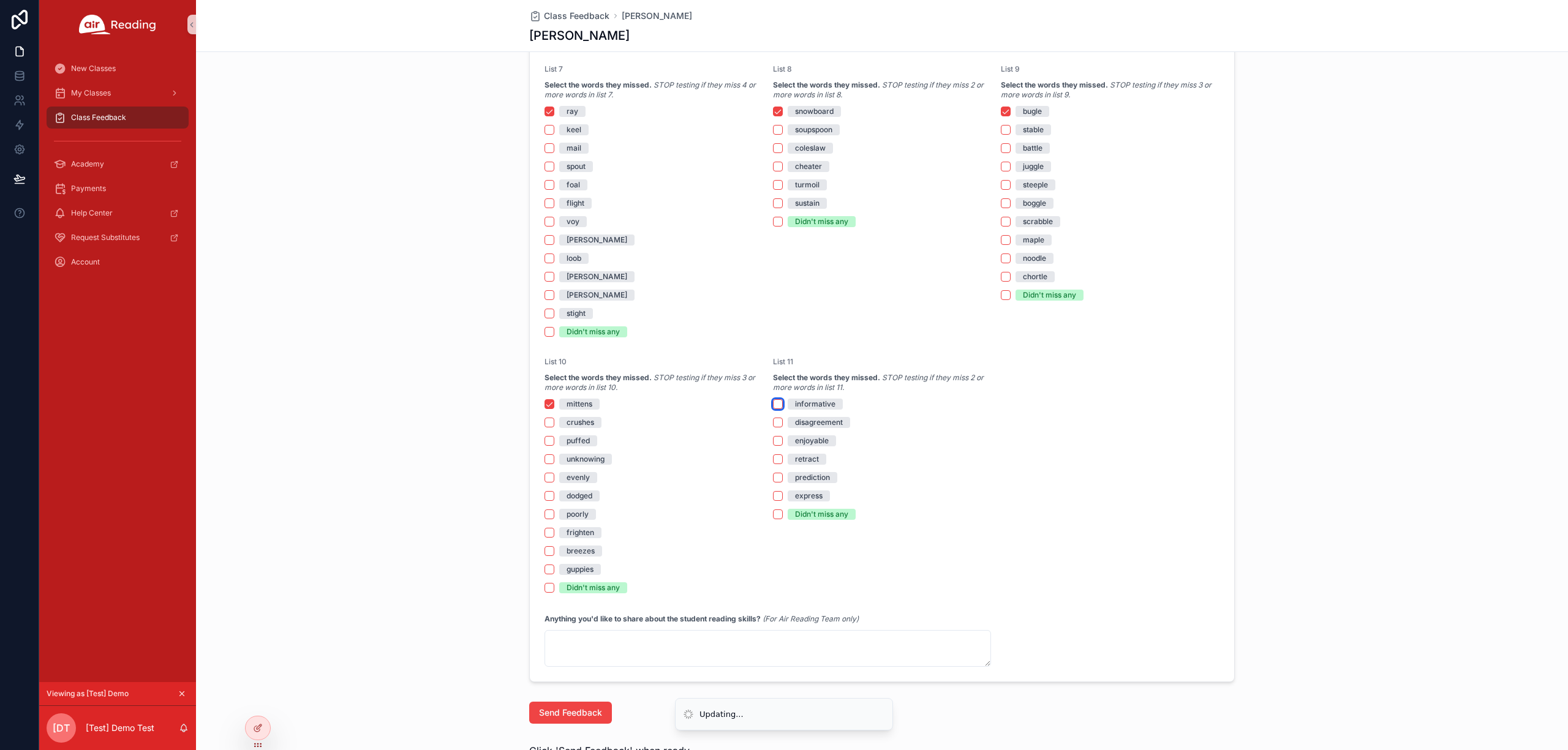
click at [773, 408] on button "informative" at bounding box center [777, 404] width 10 height 10
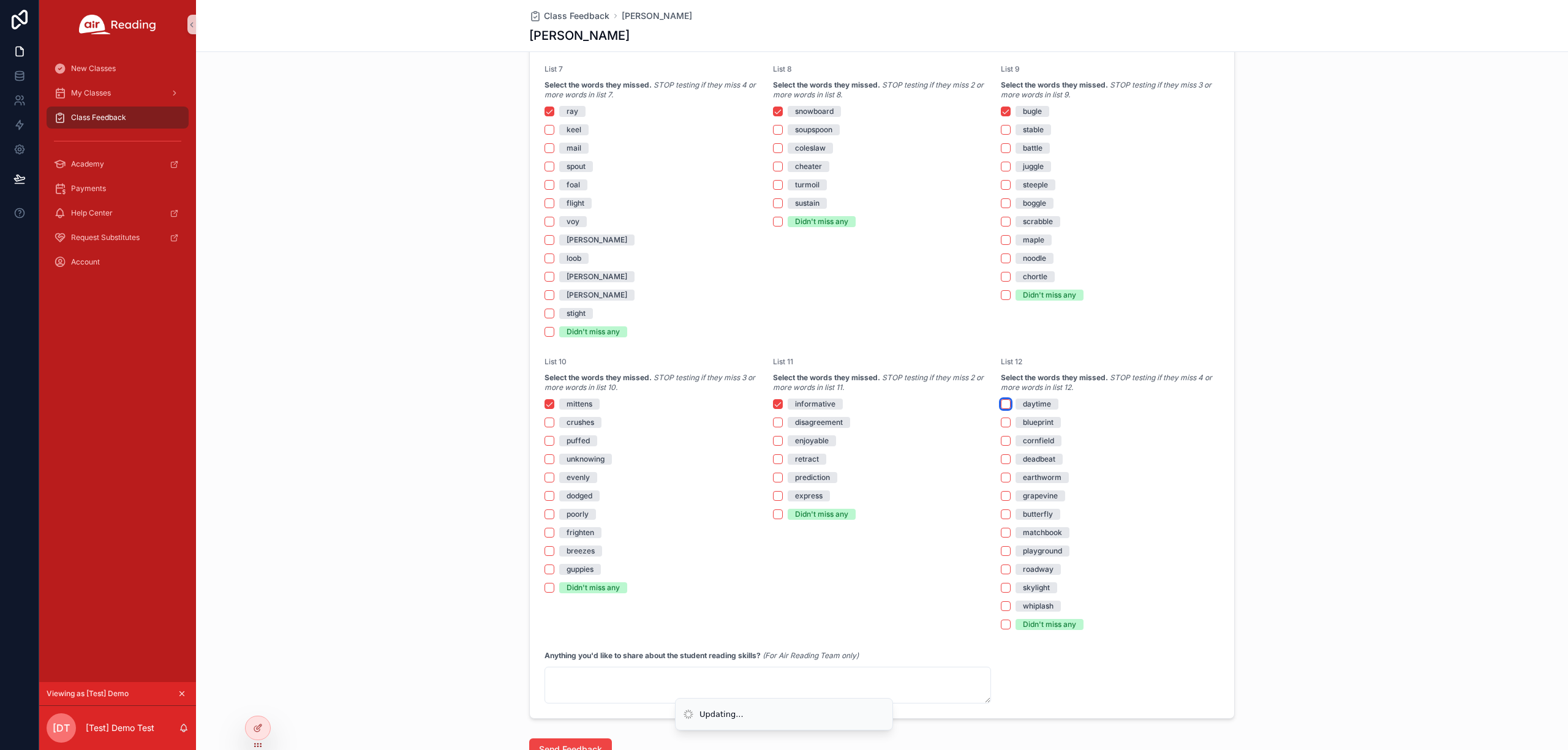
click at [1001, 407] on button "daytime" at bounding box center [1005, 404] width 10 height 10
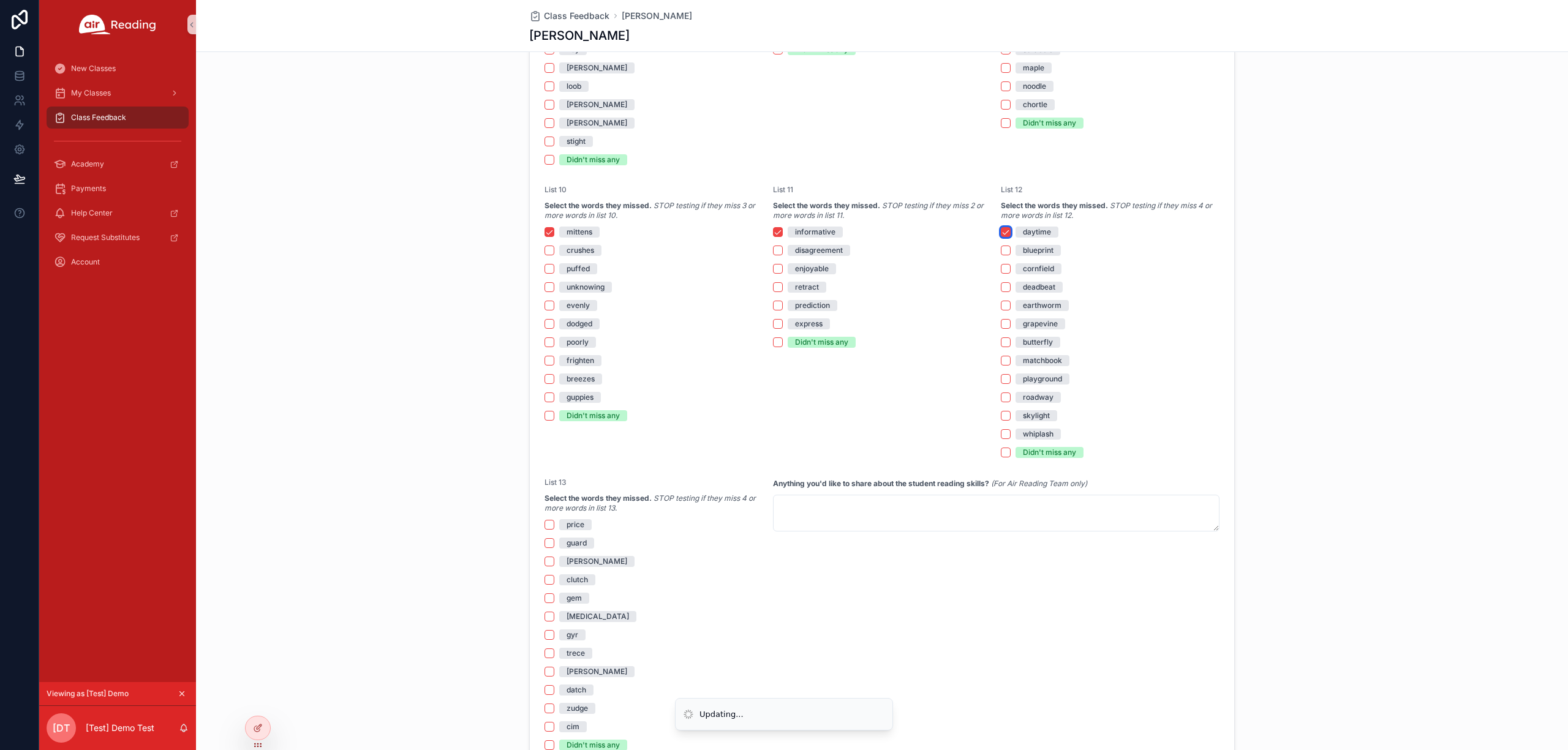
scroll to position [1730, 0]
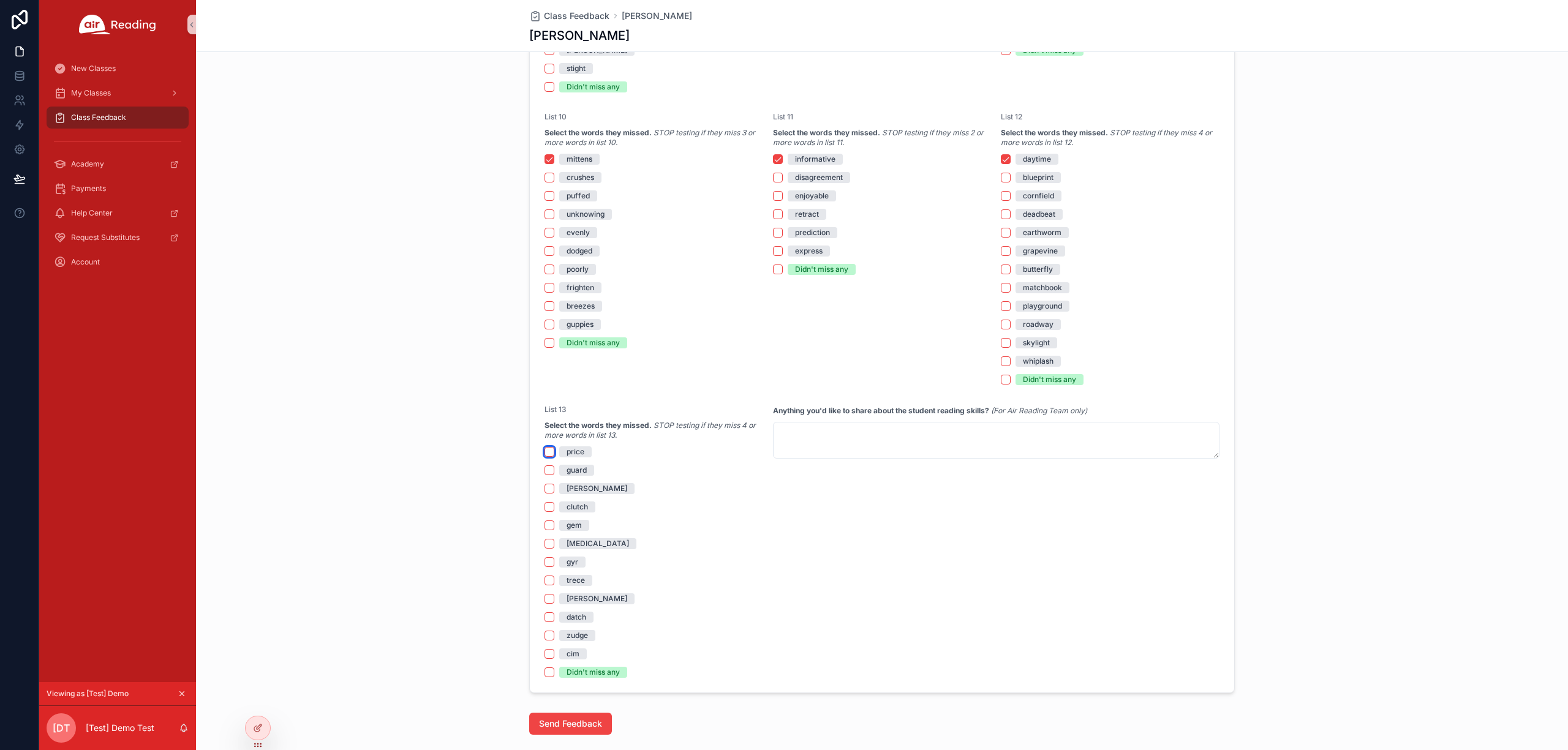
click at [545, 452] on button "price" at bounding box center [549, 451] width 10 height 10
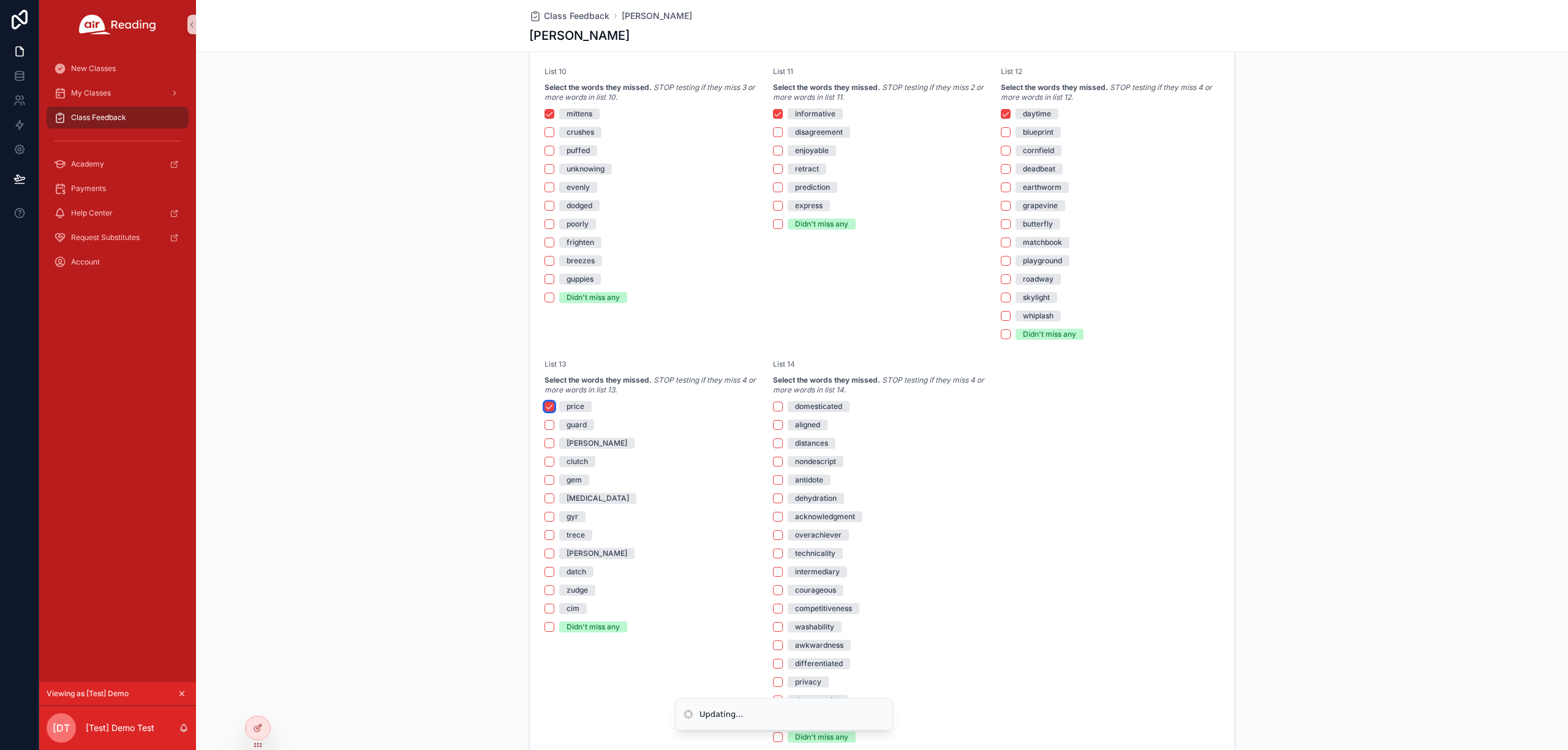
scroll to position [1811, 0]
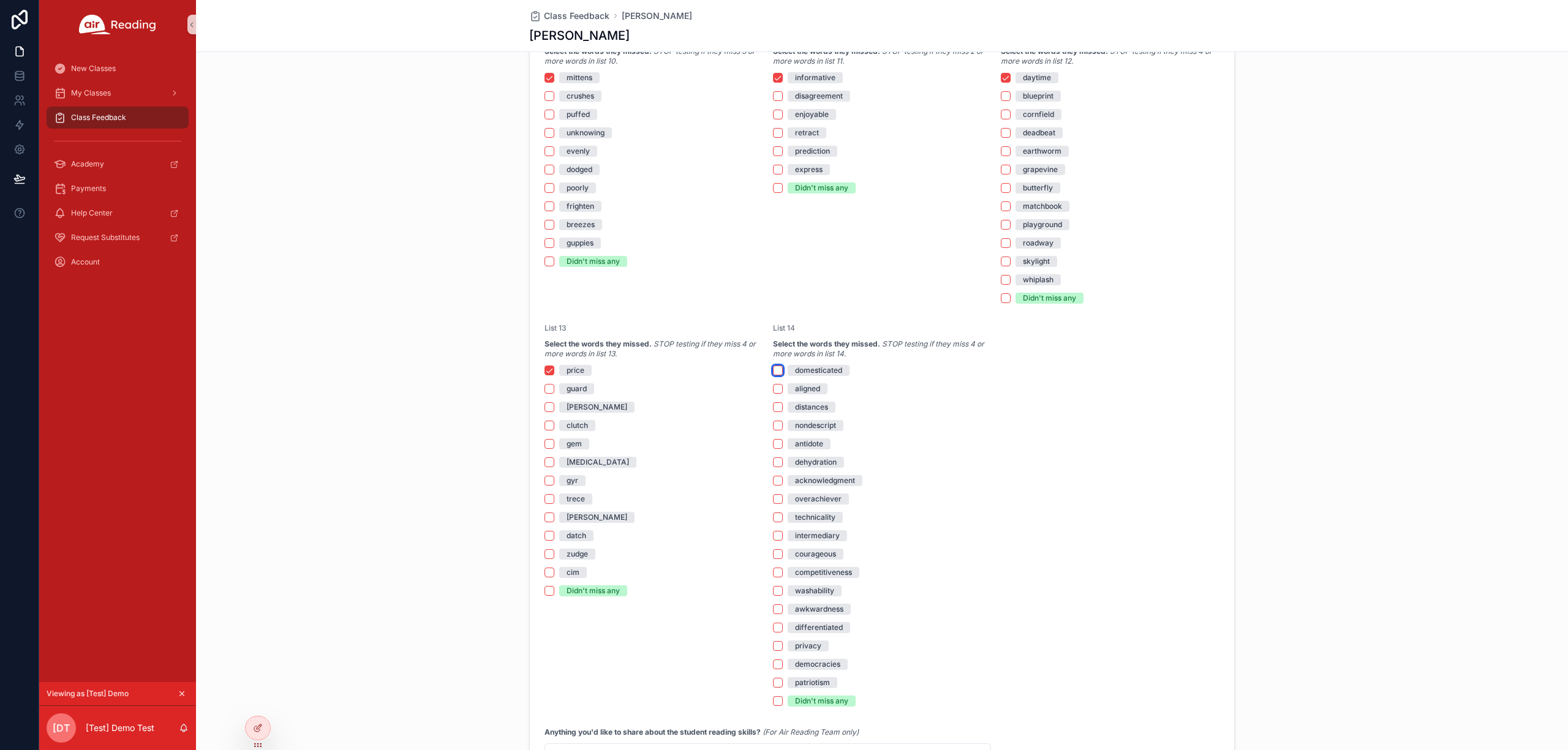
click at [773, 371] on button "domesticated" at bounding box center [777, 370] width 10 height 10
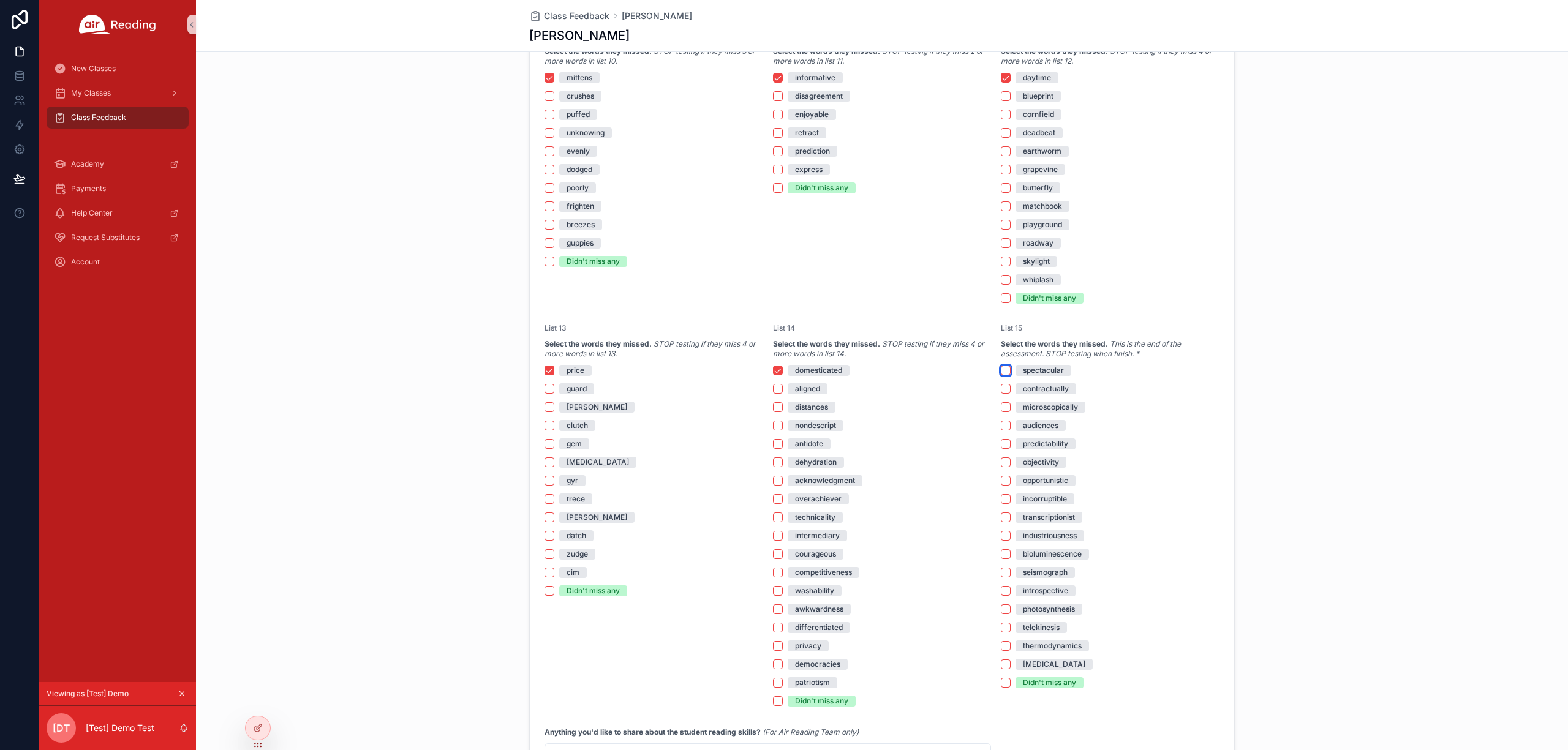
click at [1001, 366] on button "spectacular" at bounding box center [1005, 370] width 10 height 10
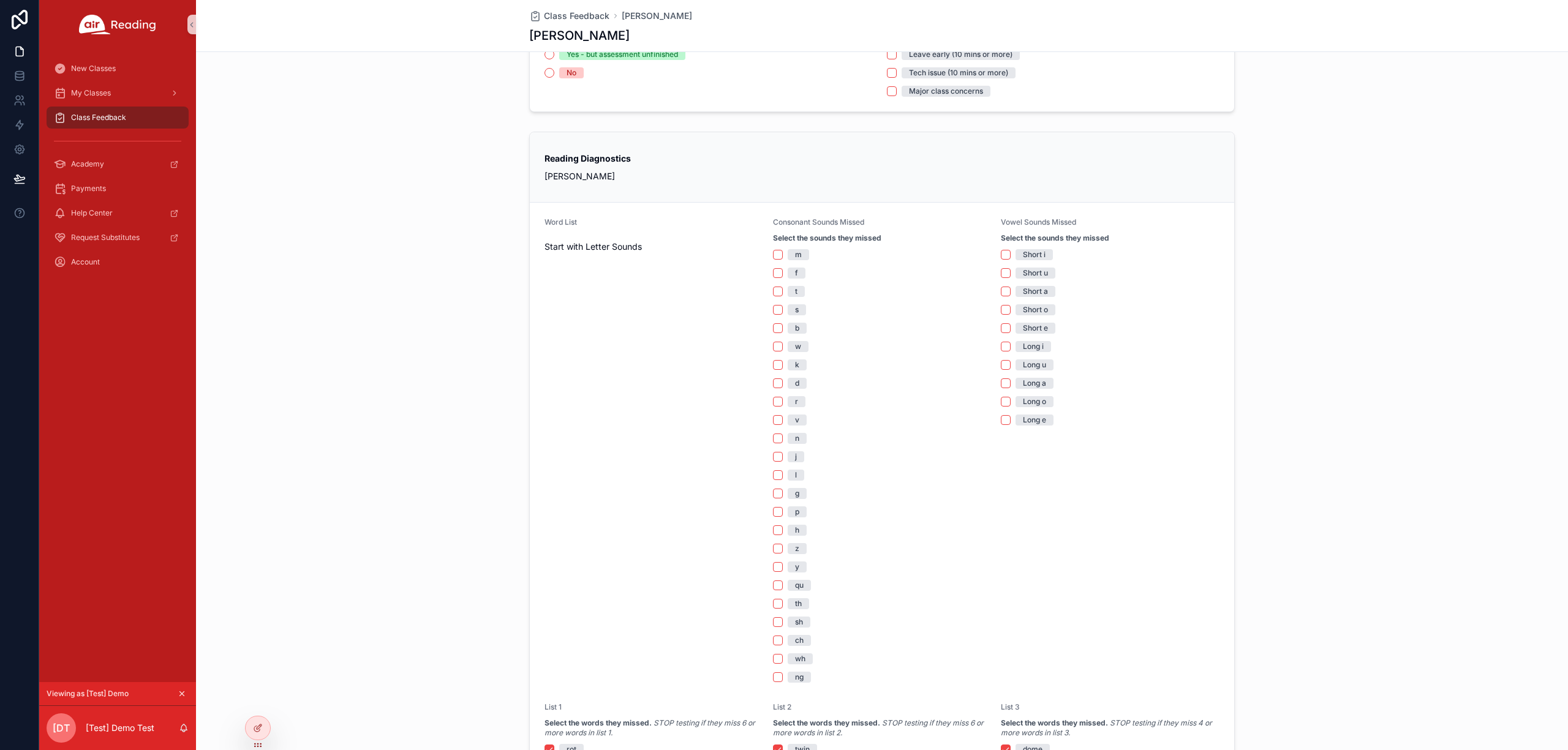
scroll to position [138, 0]
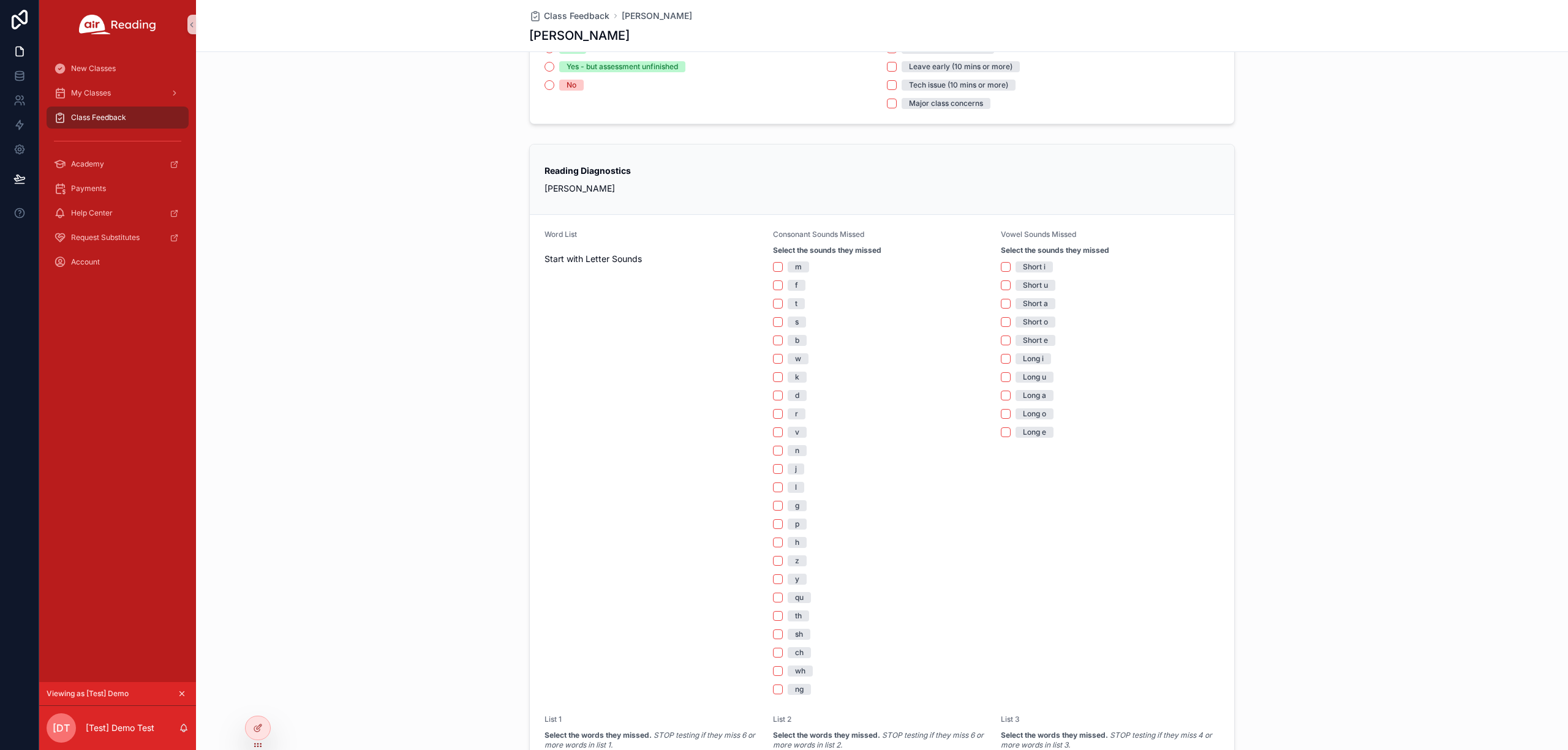
click at [94, 111] on div "Class Feedback" at bounding box center [117, 118] width 127 height 20
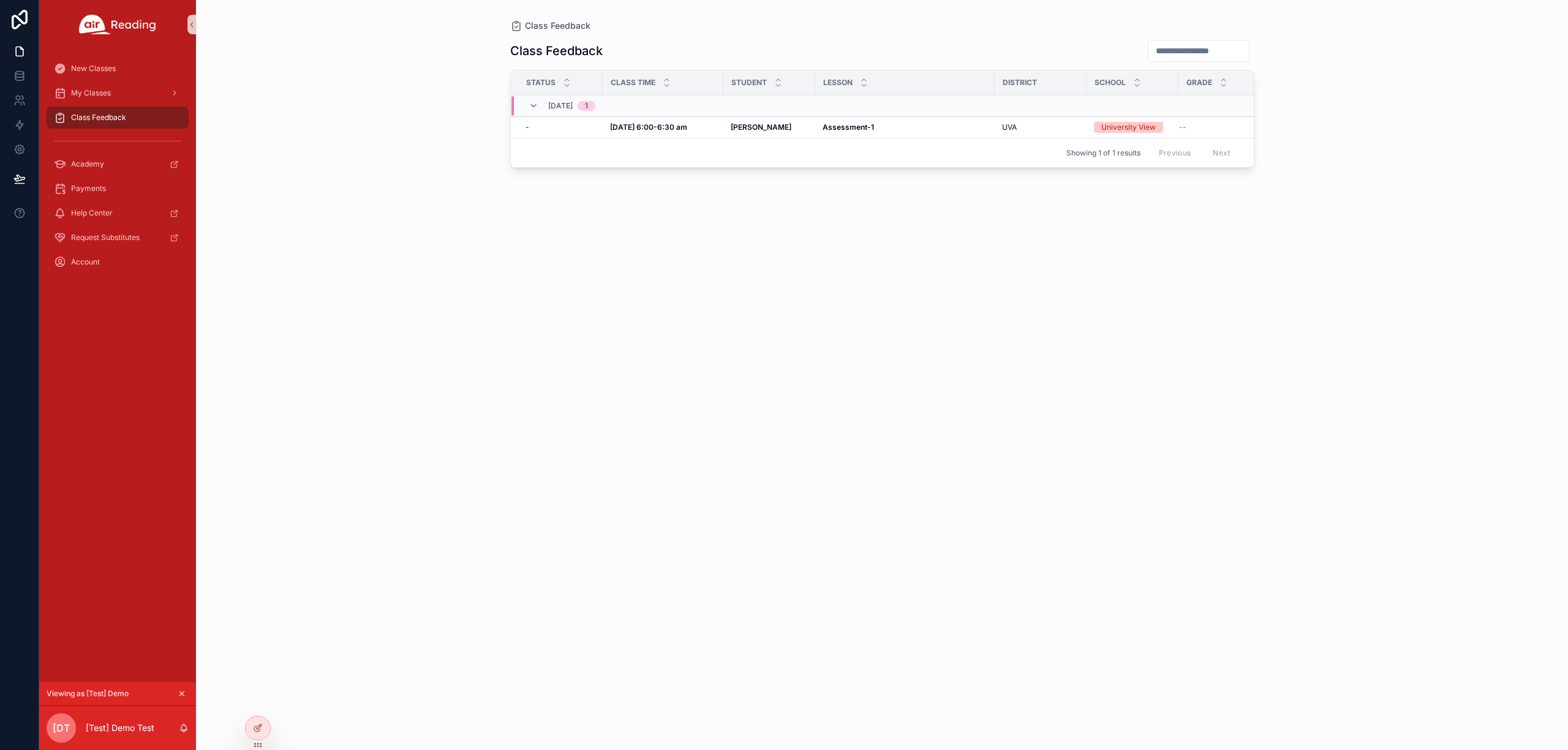
click at [131, 123] on div "Class Feedback" at bounding box center [117, 118] width 127 height 20
click at [600, 123] on td "- -" at bounding box center [557, 128] width 92 height 22
click at [616, 123] on strong "Aug 13, 6:00-6:30 am" at bounding box center [648, 127] width 77 height 9
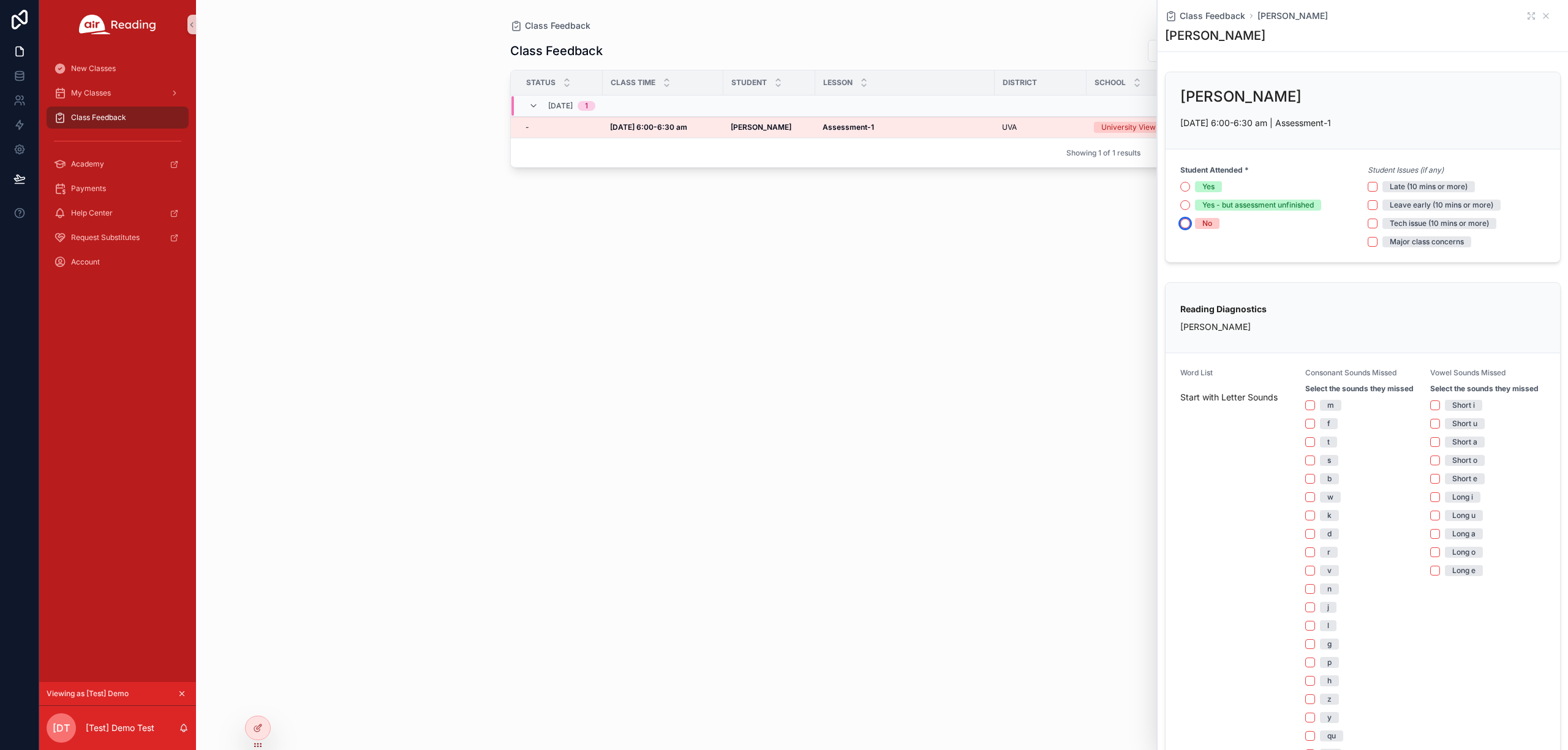
click at [1184, 221] on button "No" at bounding box center [1185, 223] width 10 height 10
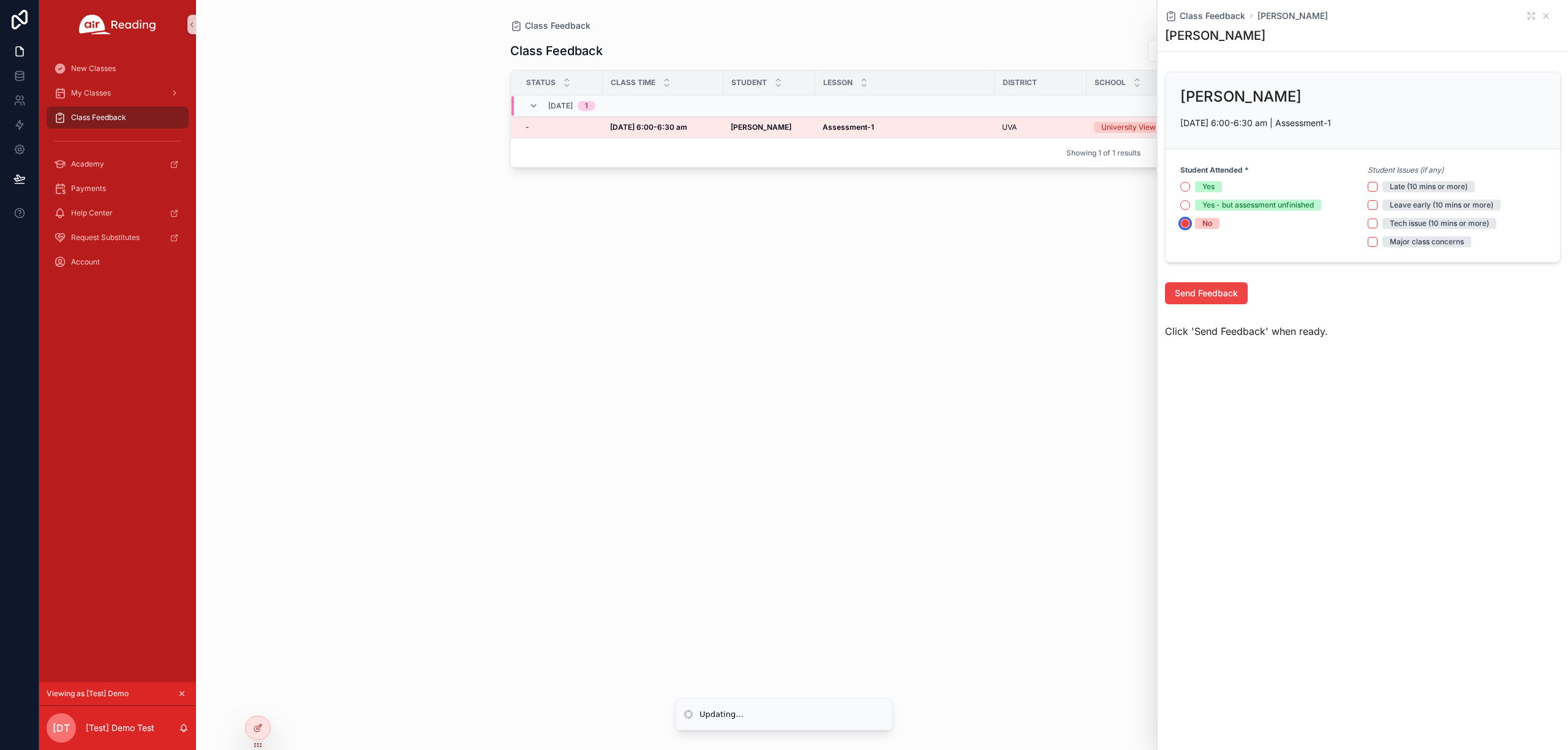
click at [1184, 221] on icon "scrollable content" at bounding box center [1185, 222] width 8 height 8
click at [1183, 183] on button "Yes" at bounding box center [1185, 186] width 10 height 10
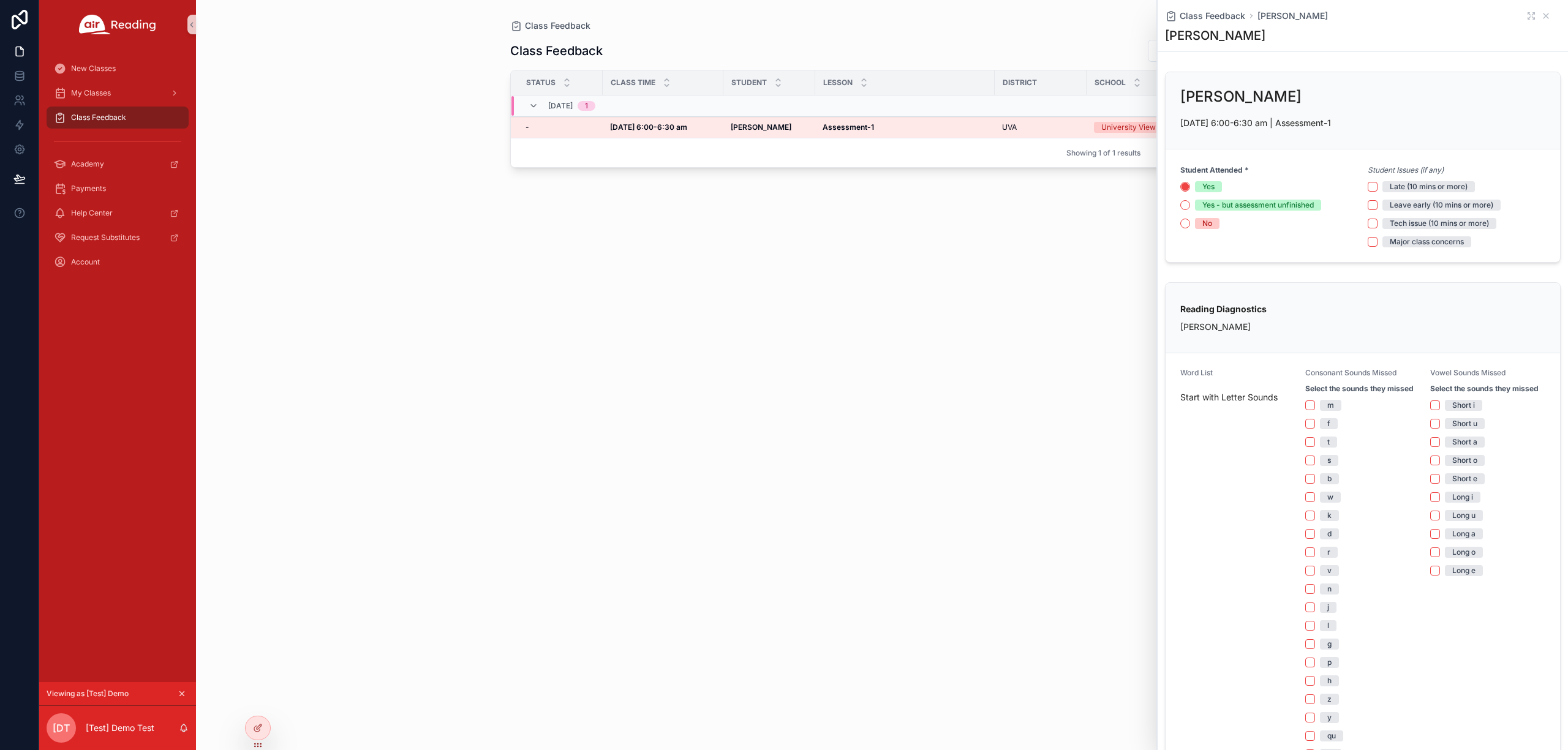
click at [1189, 197] on div "Yes Yes - but assessment unfinished No" at bounding box center [1269, 205] width 178 height 48
click at [1186, 191] on circle "scrollable content" at bounding box center [1185, 187] width 7 height 7
click at [1187, 192] on div "Yes" at bounding box center [1269, 187] width 178 height 11
click at [1187, 207] on button "Yes - but assessment unfinished" at bounding box center [1185, 205] width 10 height 10
click at [1186, 219] on button "No" at bounding box center [1185, 223] width 10 height 10
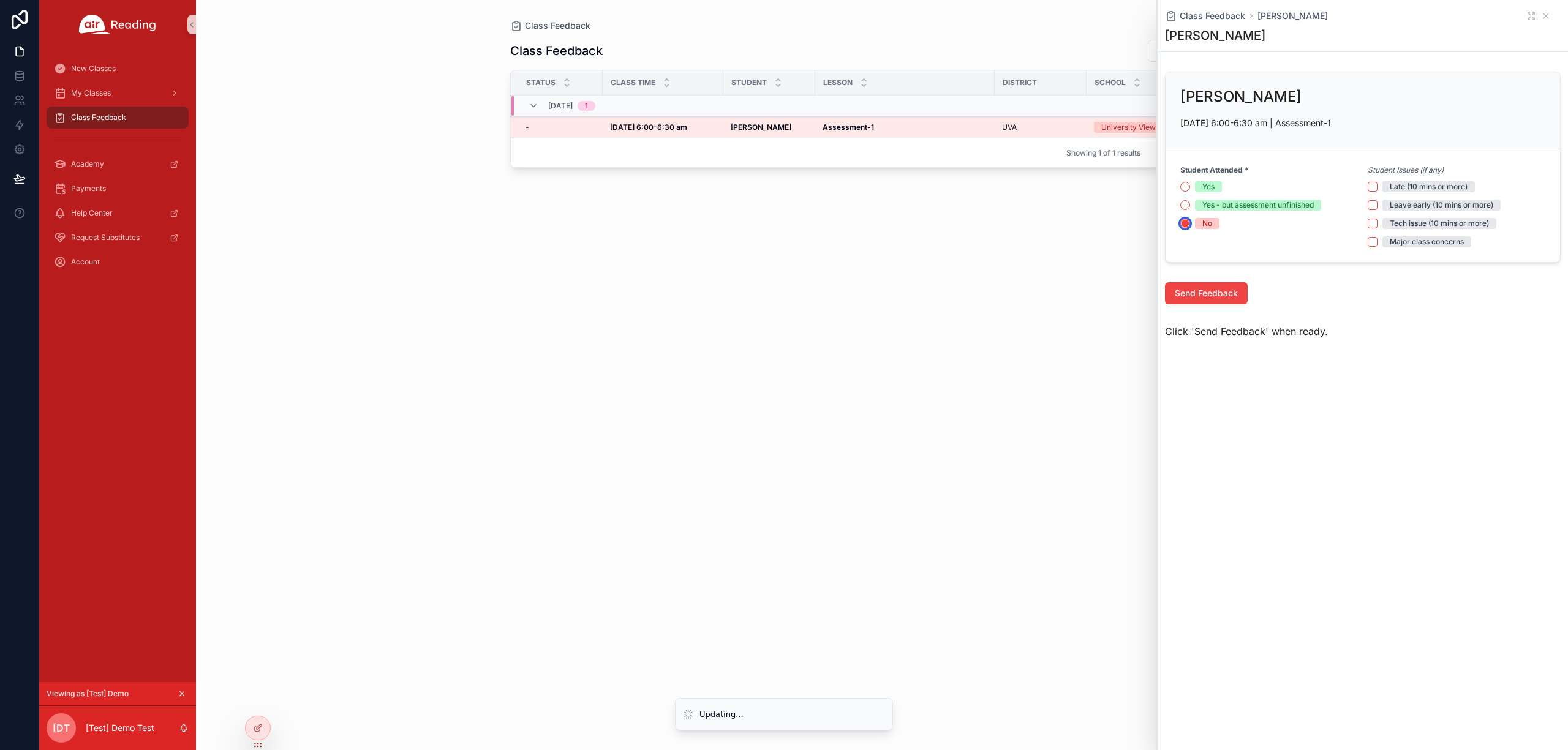
click at [1185, 226] on circle "scrollable content" at bounding box center [1185, 223] width 7 height 7
click at [1181, 207] on button "Yes - but assessment unfinished" at bounding box center [1185, 205] width 10 height 10
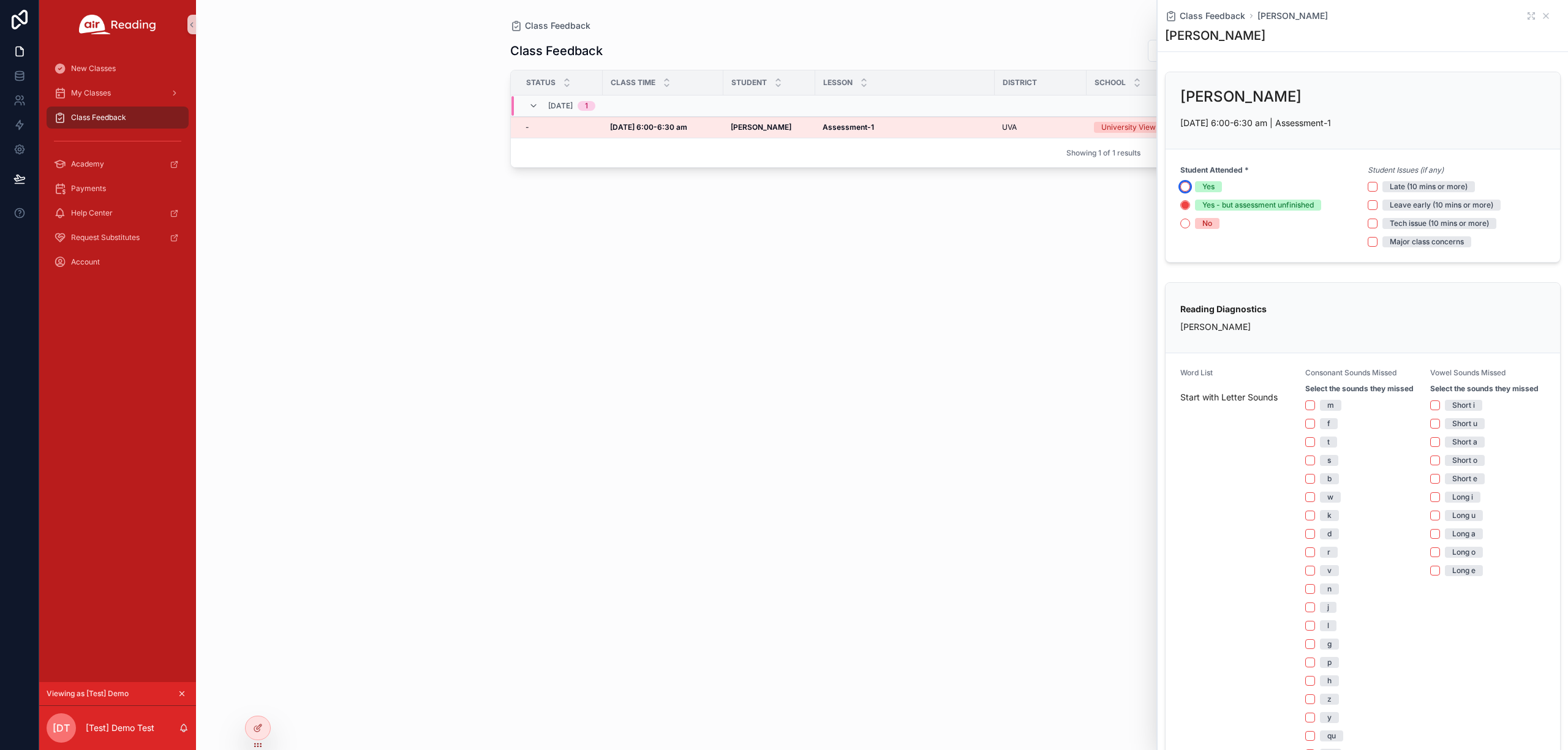
click at [1187, 190] on button "Yes" at bounding box center [1185, 186] width 10 height 10
click at [1185, 229] on div "No" at bounding box center [1269, 223] width 178 height 11
click at [1193, 226] on div "No" at bounding box center [1269, 223] width 178 height 11
click at [1184, 226] on button "No" at bounding box center [1185, 223] width 10 height 10
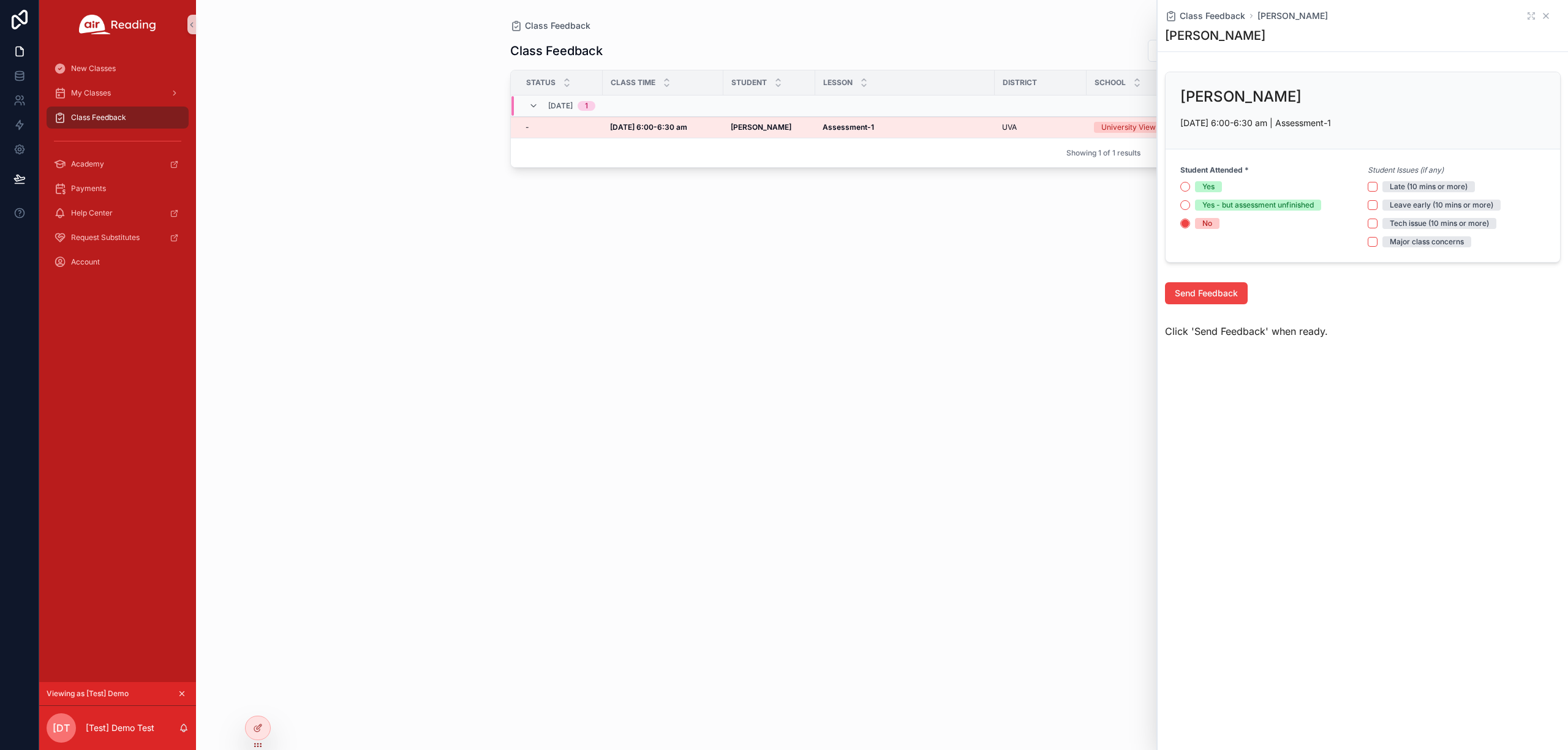
click at [1549, 18] on icon "scrollable content" at bounding box center [1545, 15] width 10 height 10
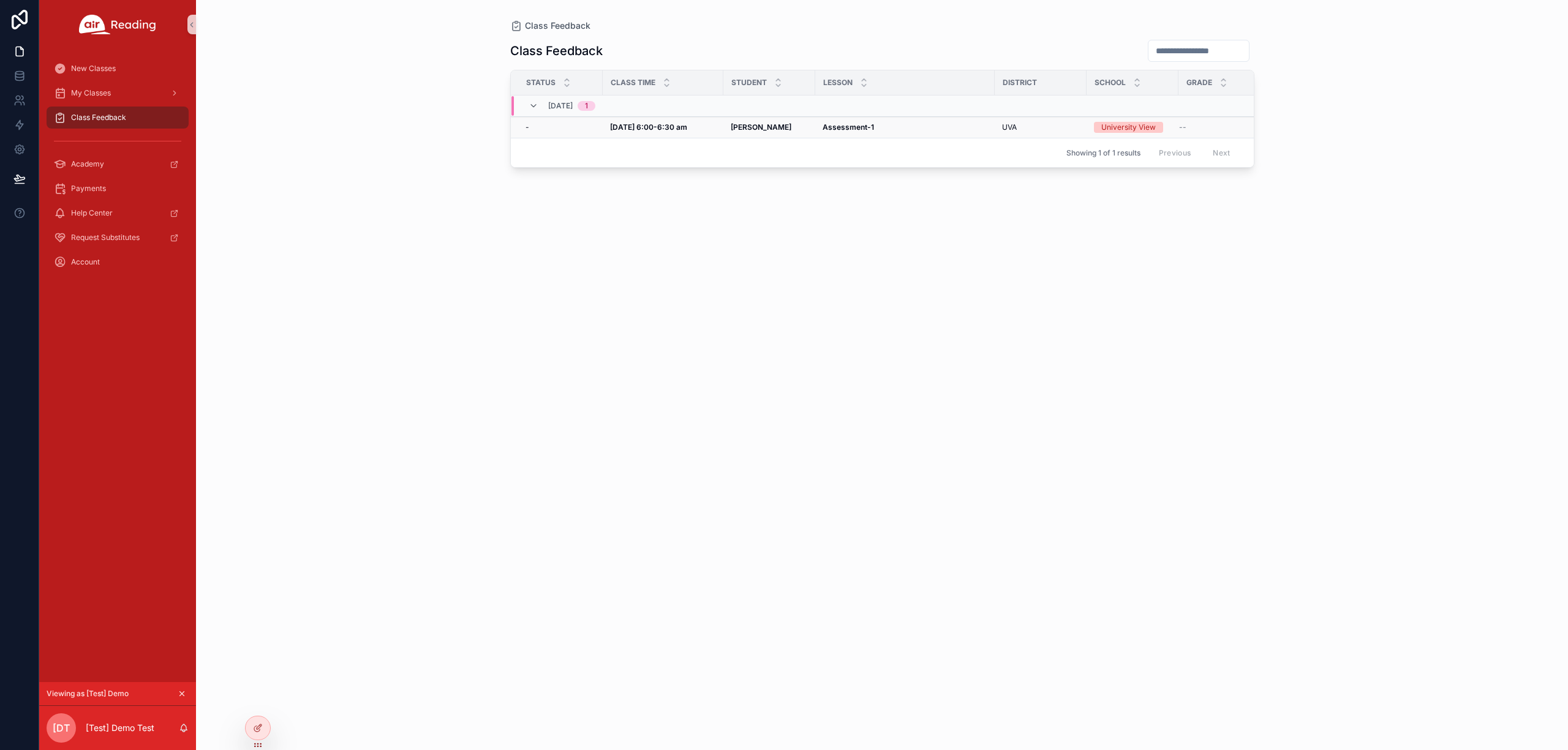
click at [1143, 131] on div "University View" at bounding box center [1129, 127] width 54 height 11
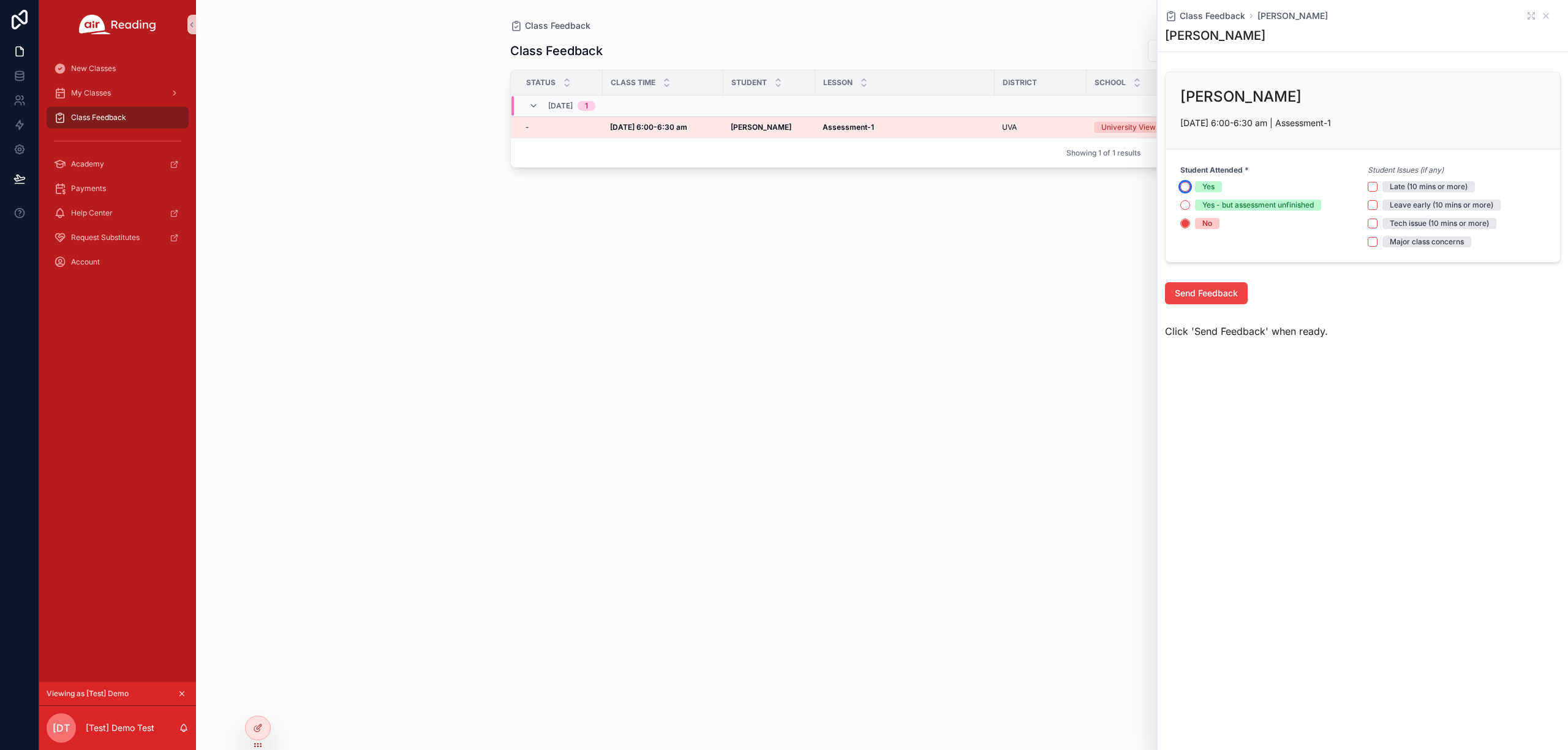
click at [1185, 189] on button "Yes" at bounding box center [1185, 186] width 10 height 10
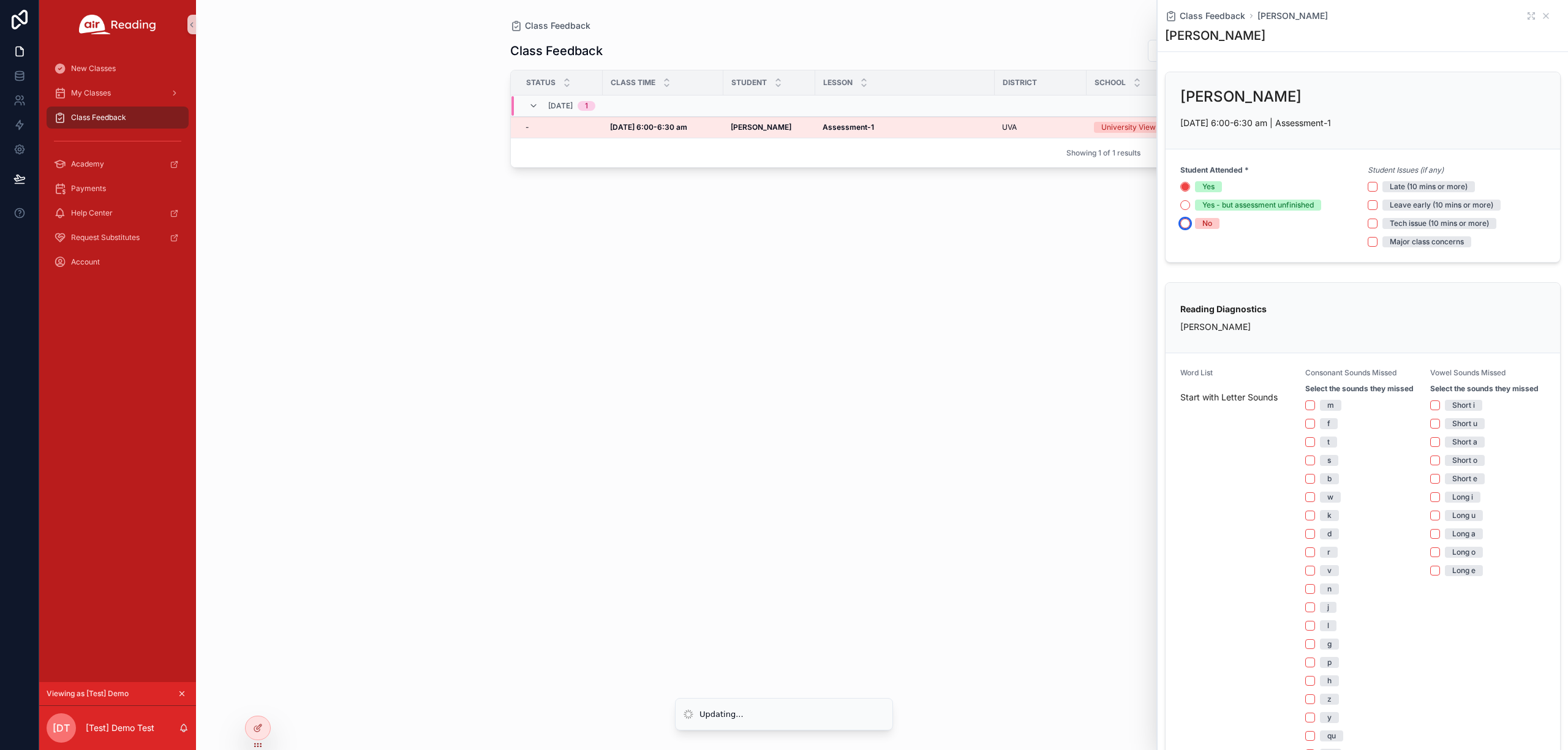
click at [1182, 226] on button "No" at bounding box center [1185, 223] width 10 height 10
click at [1187, 187] on button "Yes" at bounding box center [1185, 186] width 10 height 10
click at [1543, 16] on icon "scrollable content" at bounding box center [1545, 15] width 5 height 5
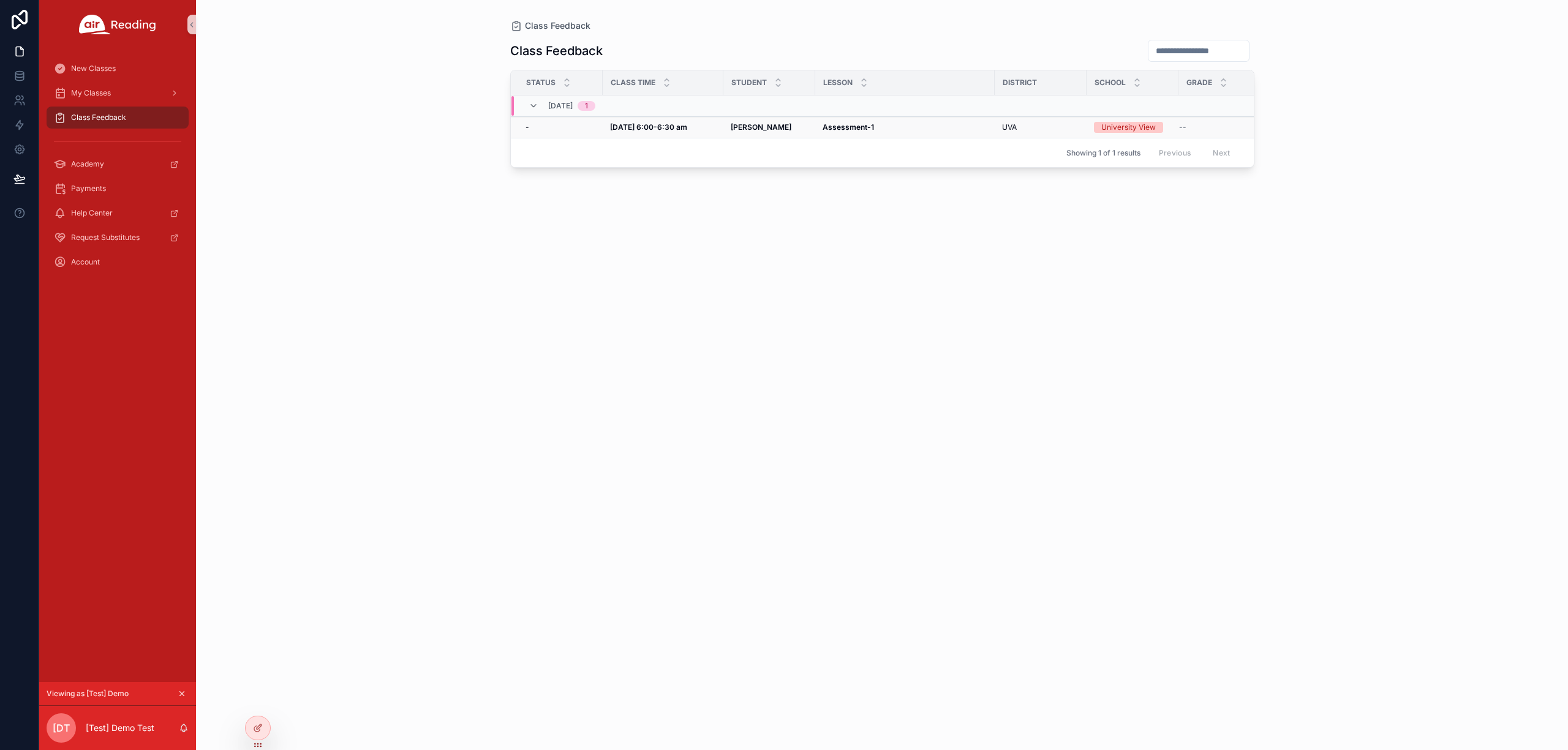
click at [650, 131] on strong "Aug 13, 6:00-6:30 am" at bounding box center [648, 127] width 77 height 9
